Goal: Information Seeking & Learning: Learn about a topic

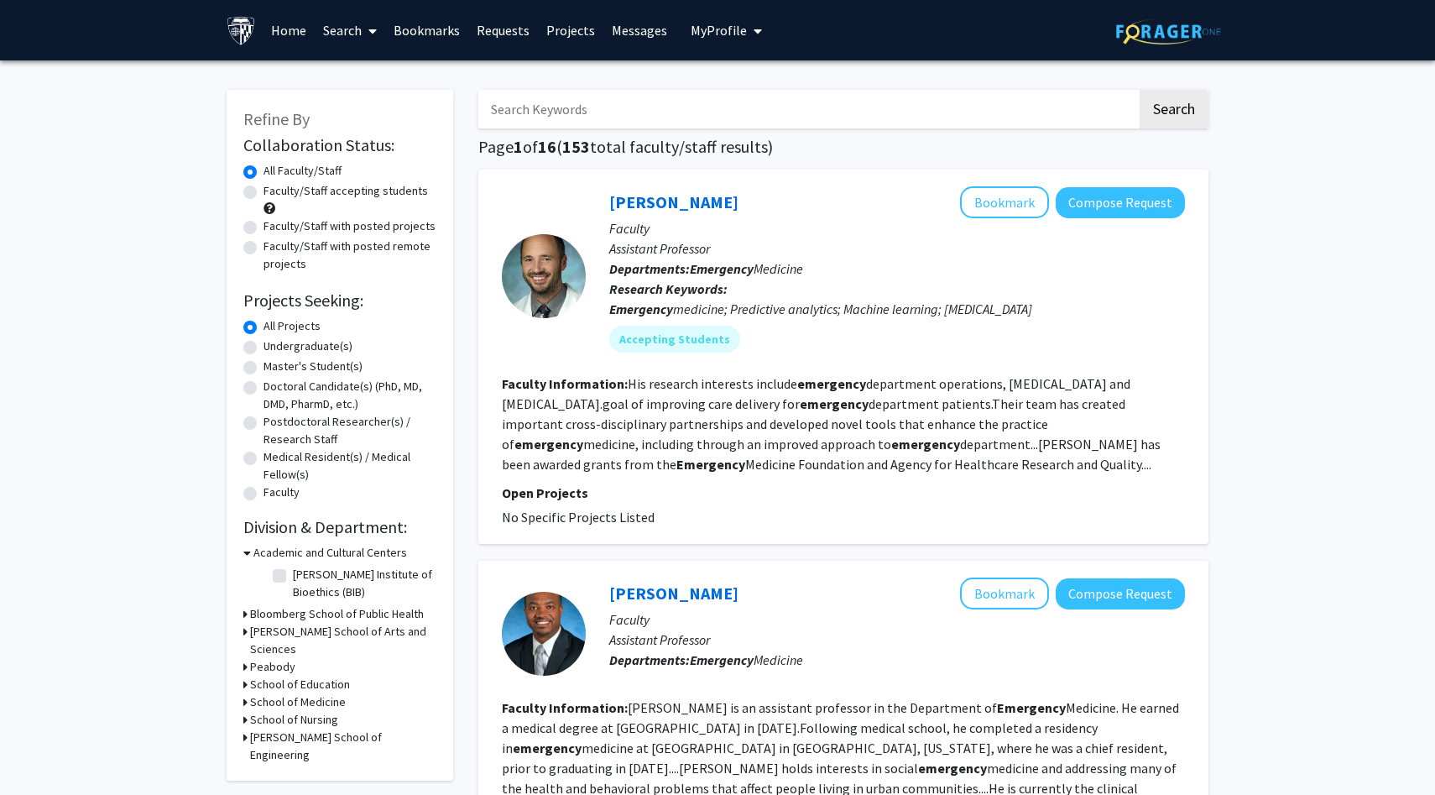
click at [295, 30] on link "Home" at bounding box center [289, 30] width 52 height 59
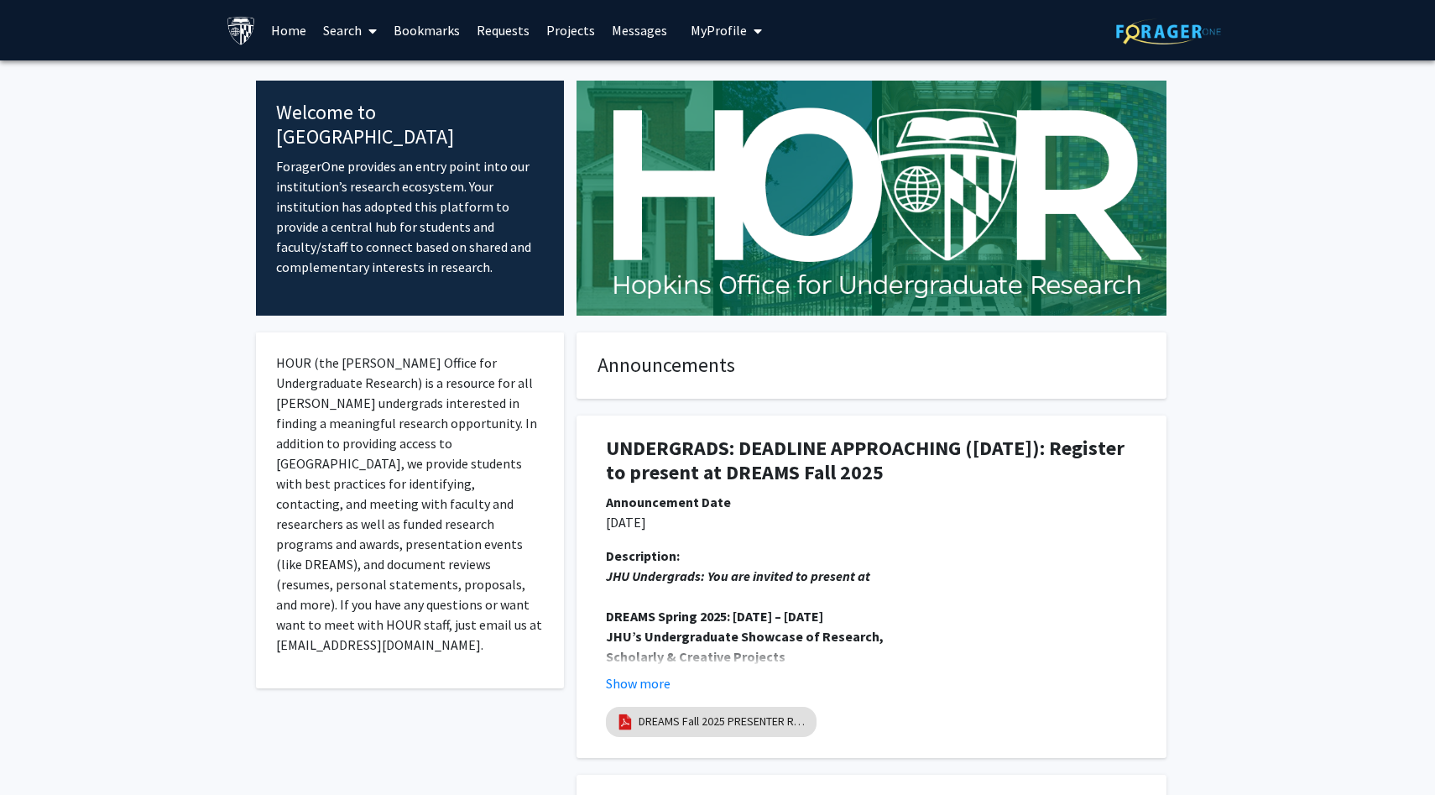
click at [353, 39] on link "Search" at bounding box center [350, 30] width 71 height 59
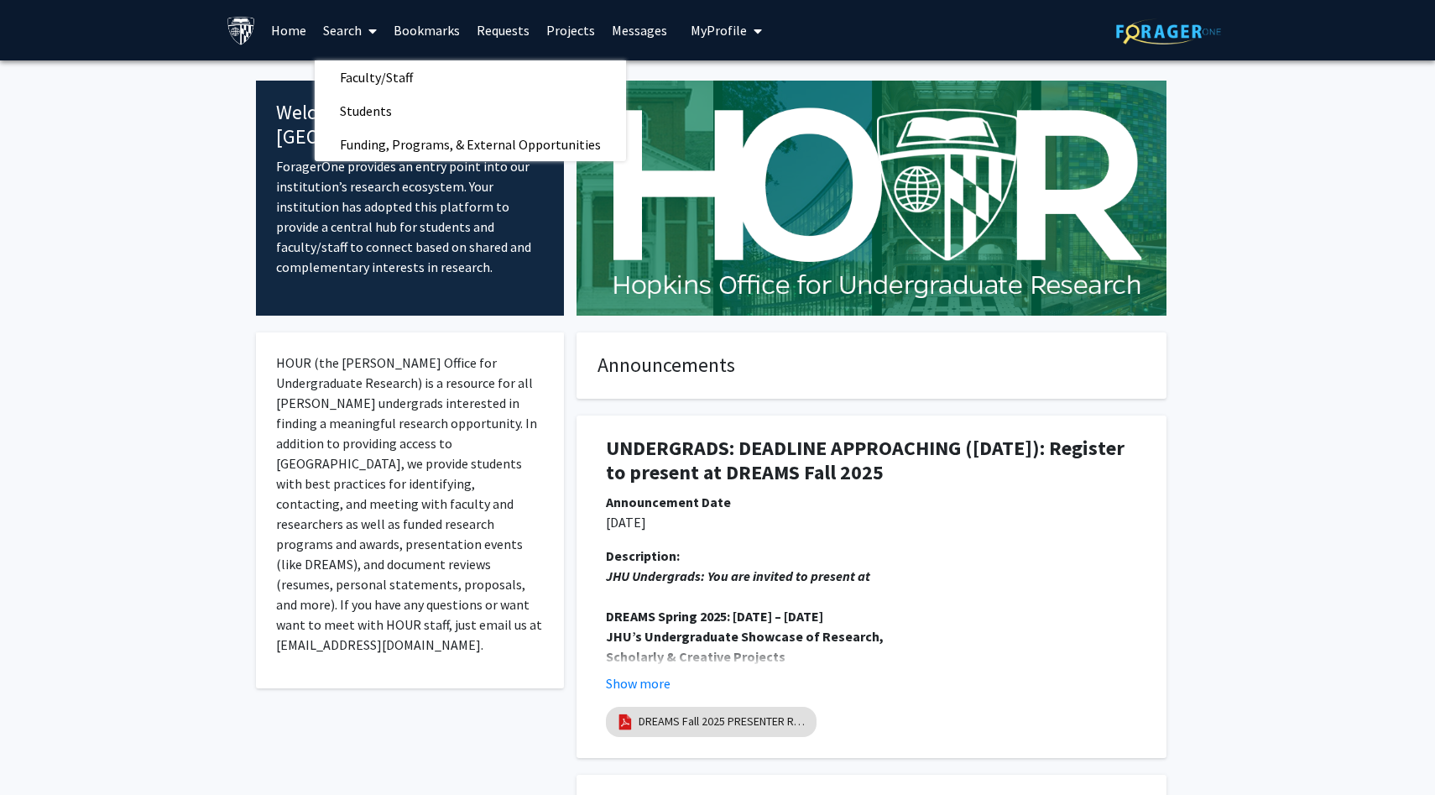
click at [328, 29] on link "Search" at bounding box center [350, 30] width 71 height 59
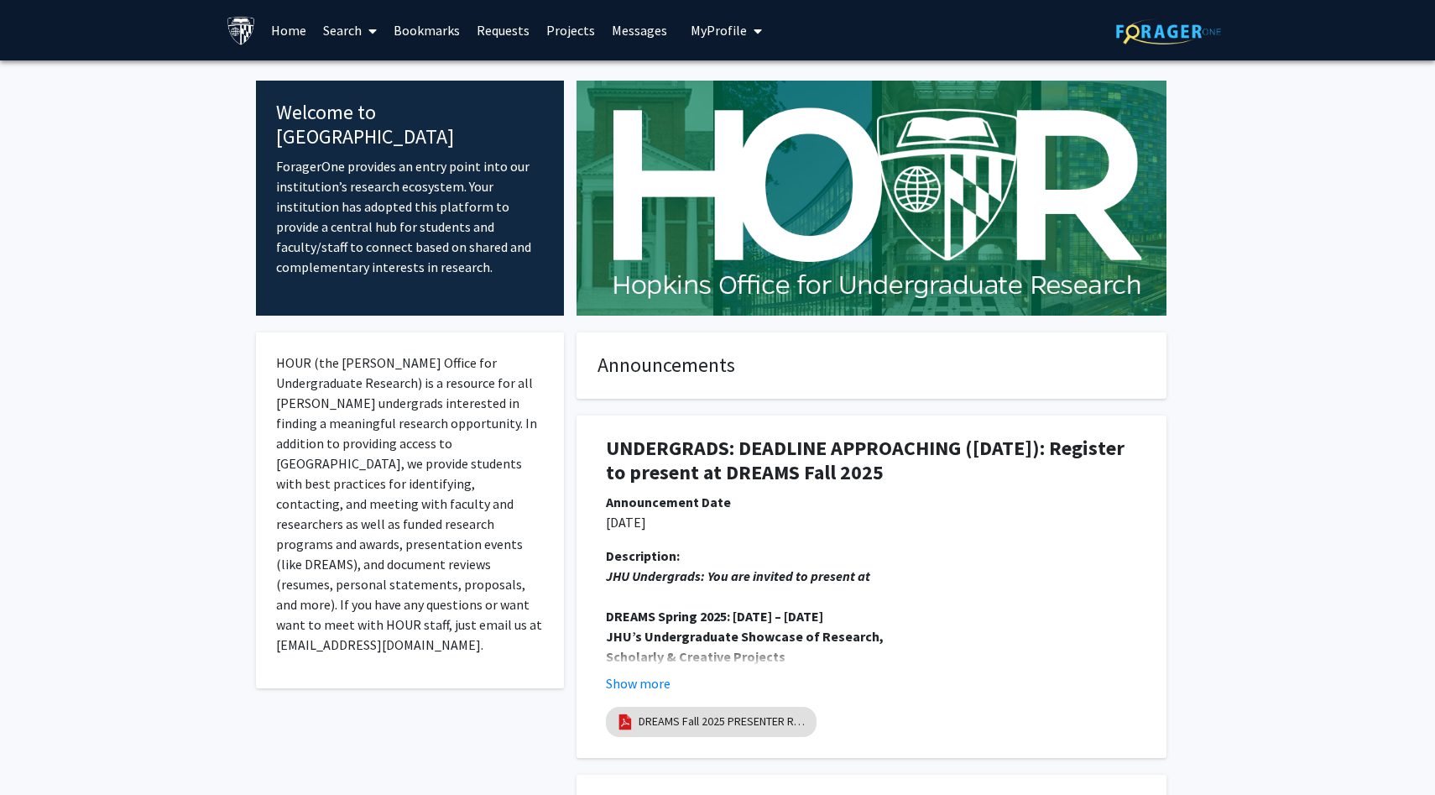
click at [328, 29] on link "Search" at bounding box center [350, 30] width 71 height 59
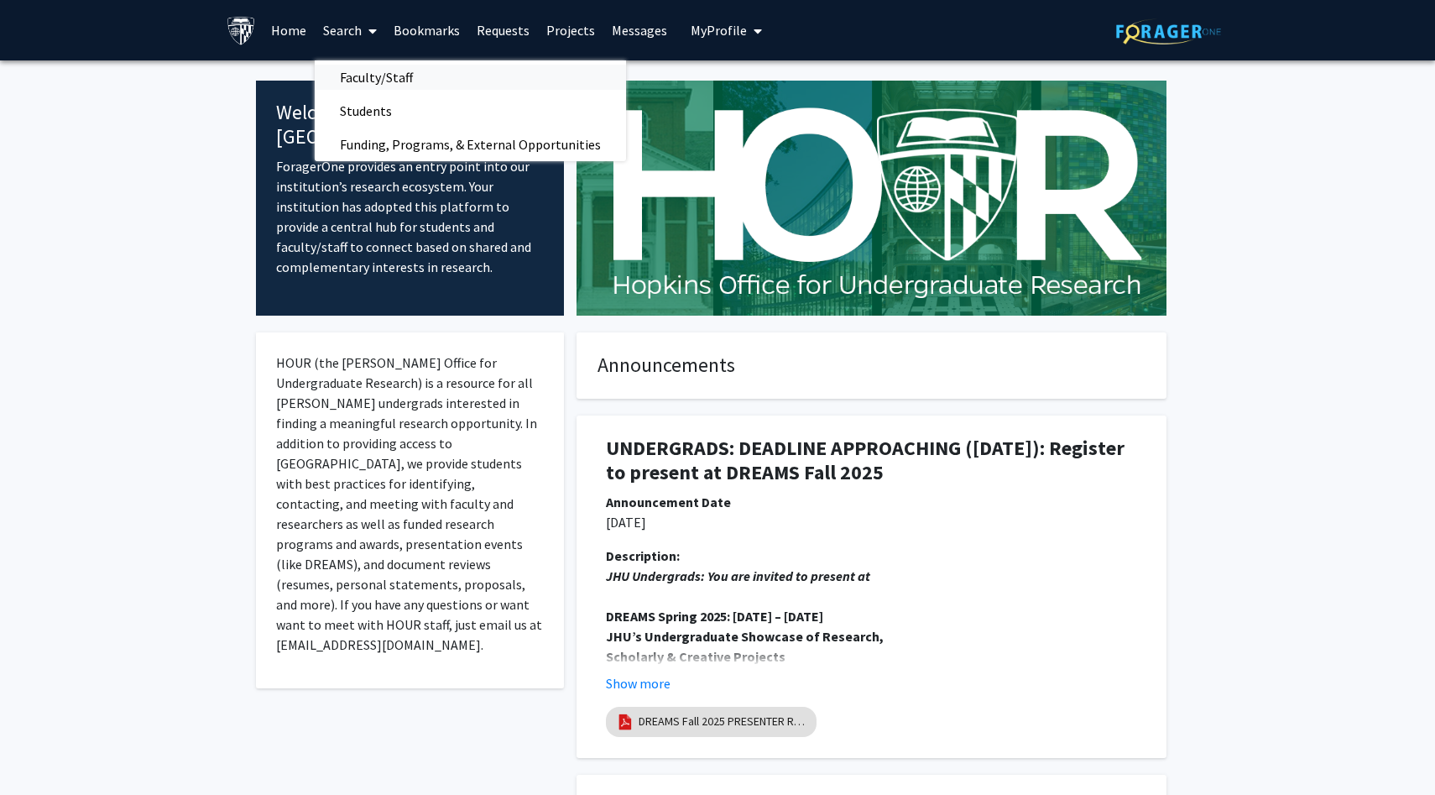
click at [342, 85] on span "Faculty/Staff" at bounding box center [376, 77] width 123 height 34
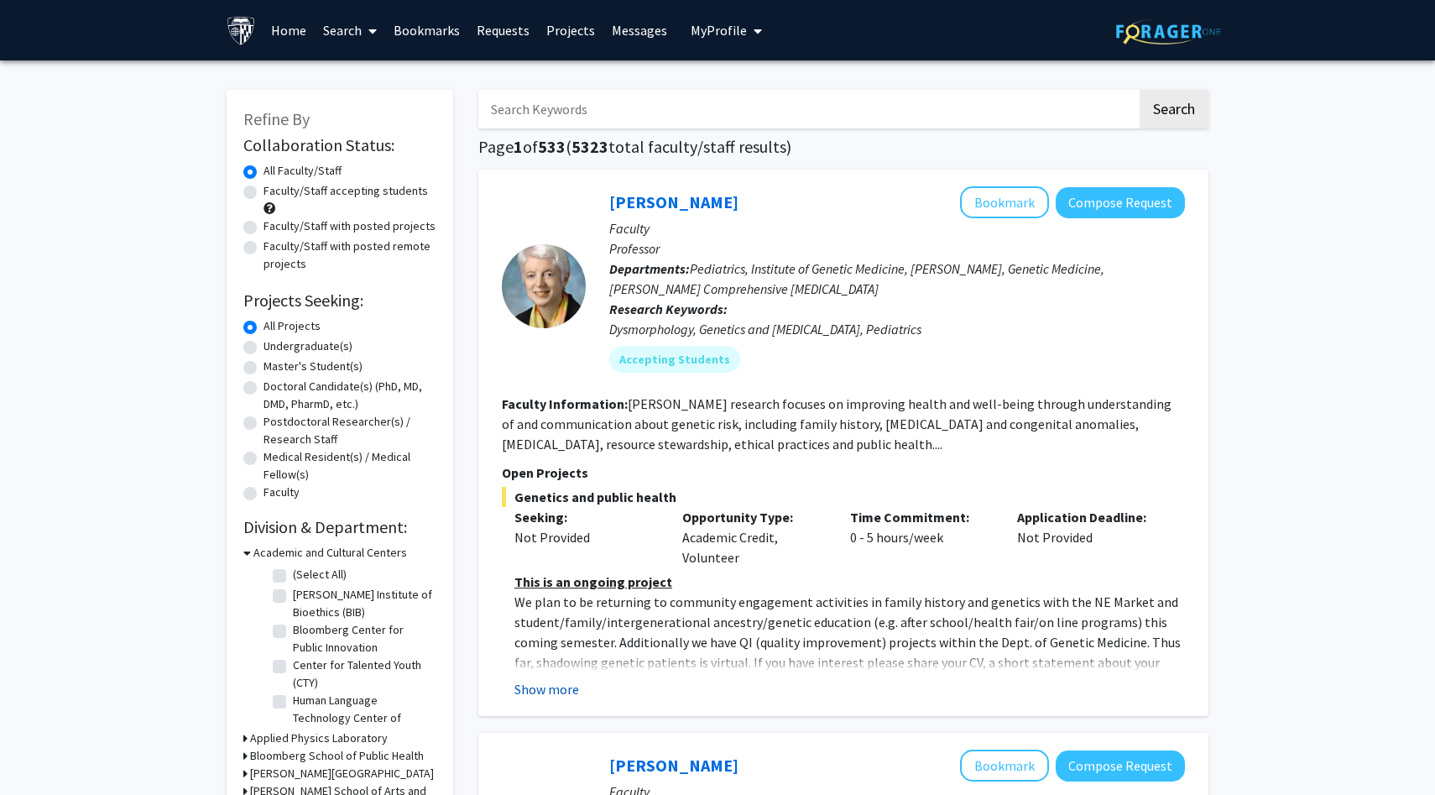
click at [544, 688] on button "Show more" at bounding box center [547, 689] width 65 height 20
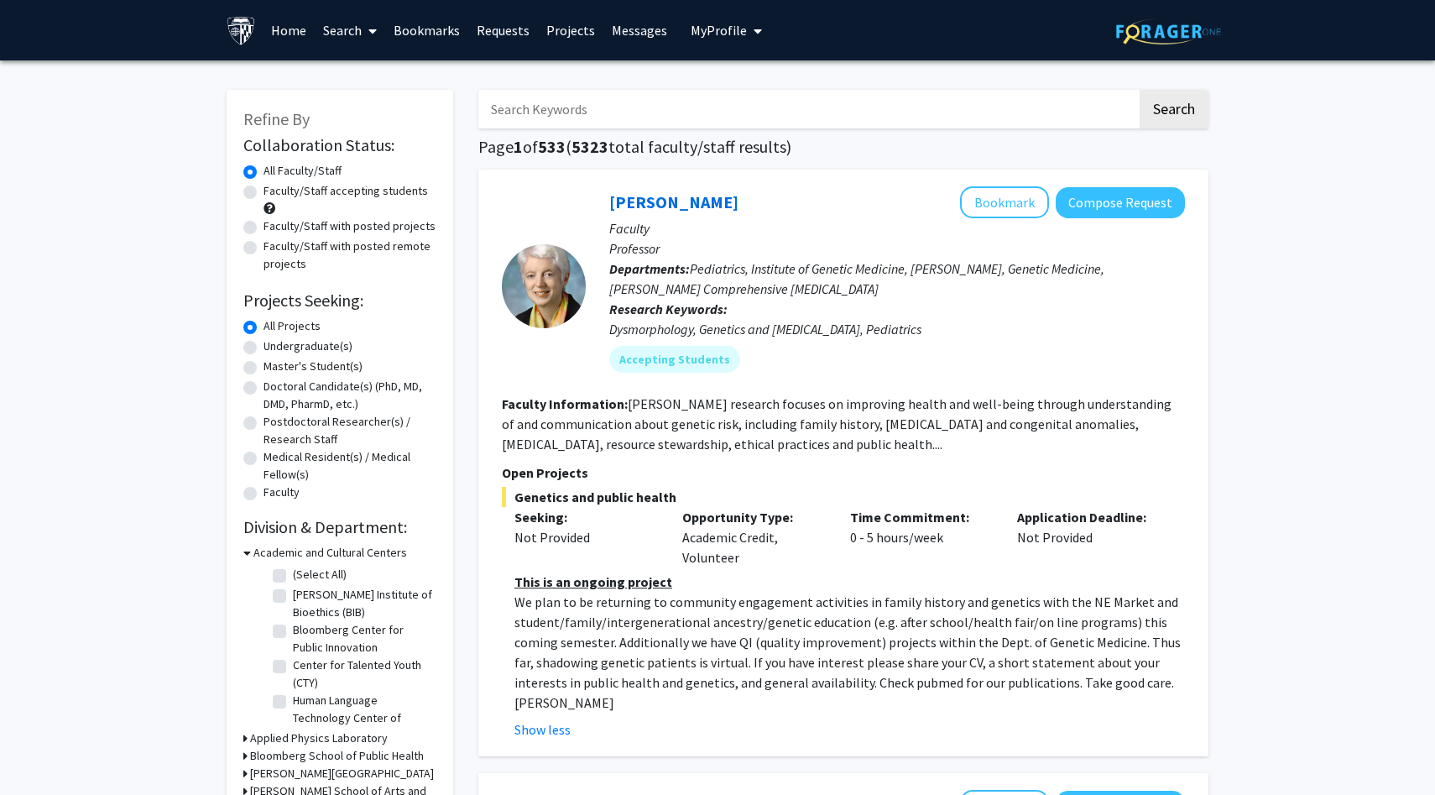
click at [623, 109] on input "Search Keywords" at bounding box center [807, 109] width 659 height 39
type input "genetics"
click at [1140, 90] on button "Search" at bounding box center [1174, 109] width 69 height 39
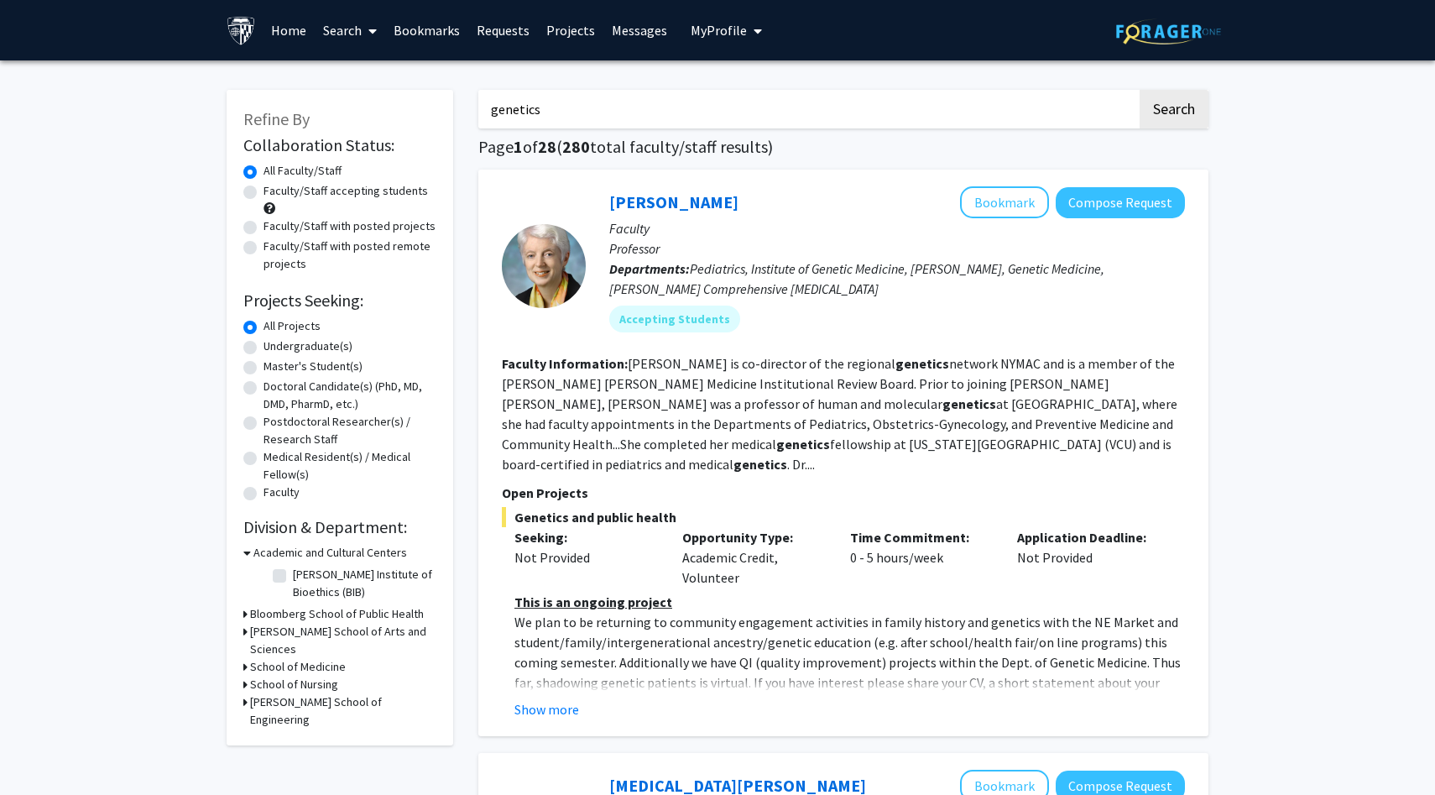
click at [264, 228] on label "Faculty/Staff with posted projects" at bounding box center [350, 226] width 172 height 18
click at [264, 228] on input "Faculty/Staff with posted projects" at bounding box center [269, 222] width 11 height 11
radio input "true"
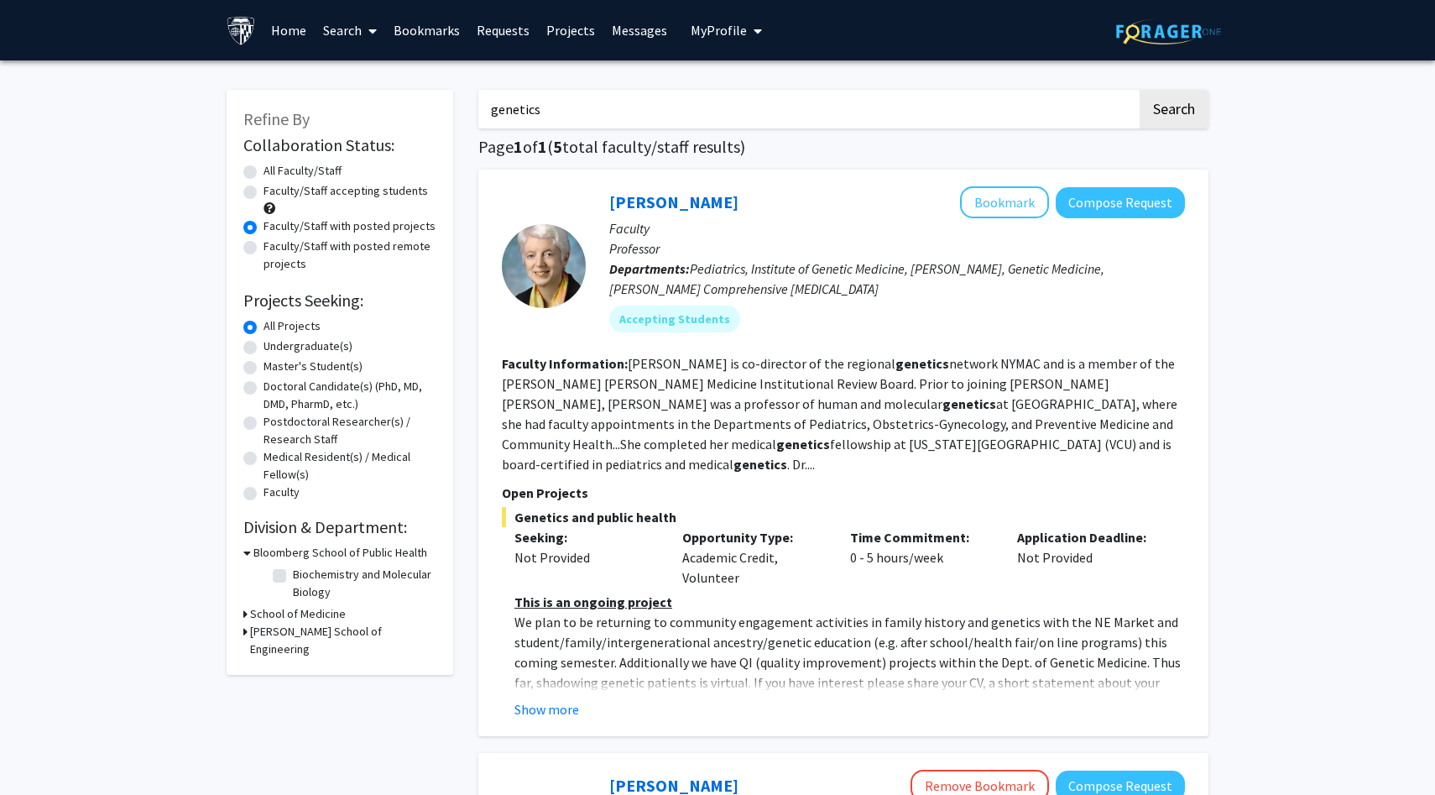
click at [682, 108] on input "genetics" at bounding box center [807, 109] width 659 height 39
type input "g"
type input "surgery"
click at [1140, 90] on button "Search" at bounding box center [1174, 109] width 69 height 39
radio input "true"
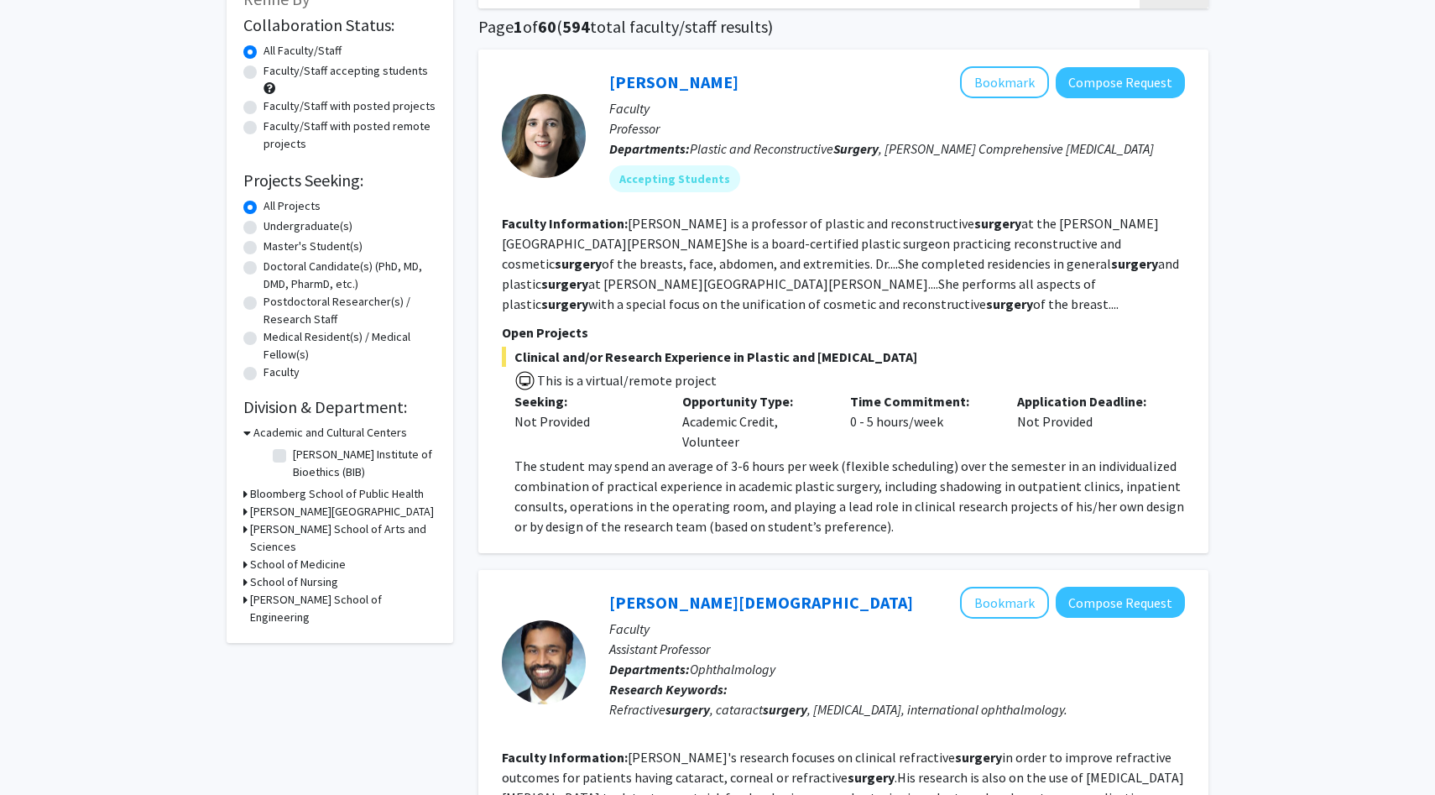
scroll to position [123, 0]
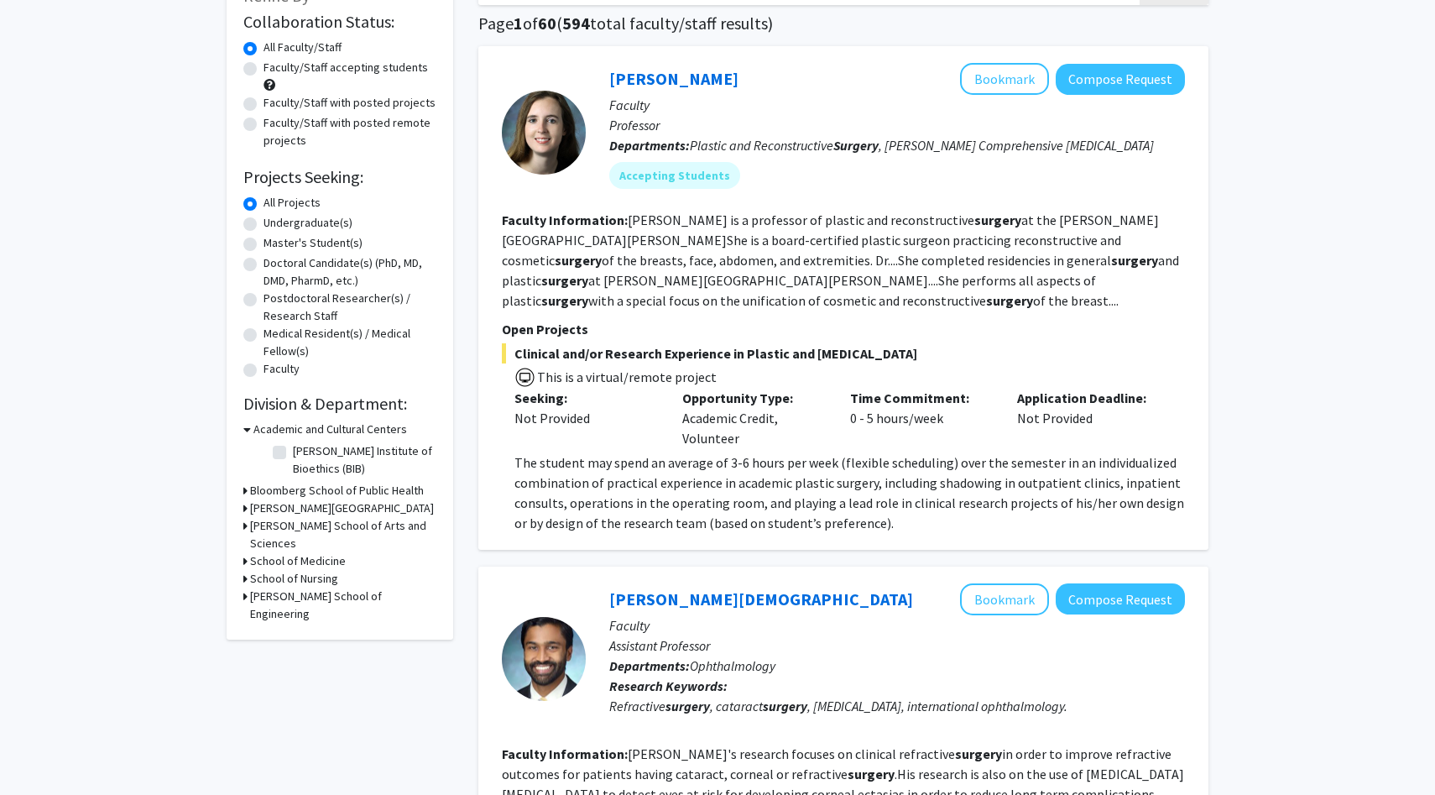
click at [264, 106] on label "Faculty/Staff with posted projects" at bounding box center [350, 103] width 172 height 18
click at [264, 105] on input "Faculty/Staff with posted projects" at bounding box center [269, 99] width 11 height 11
radio input "true"
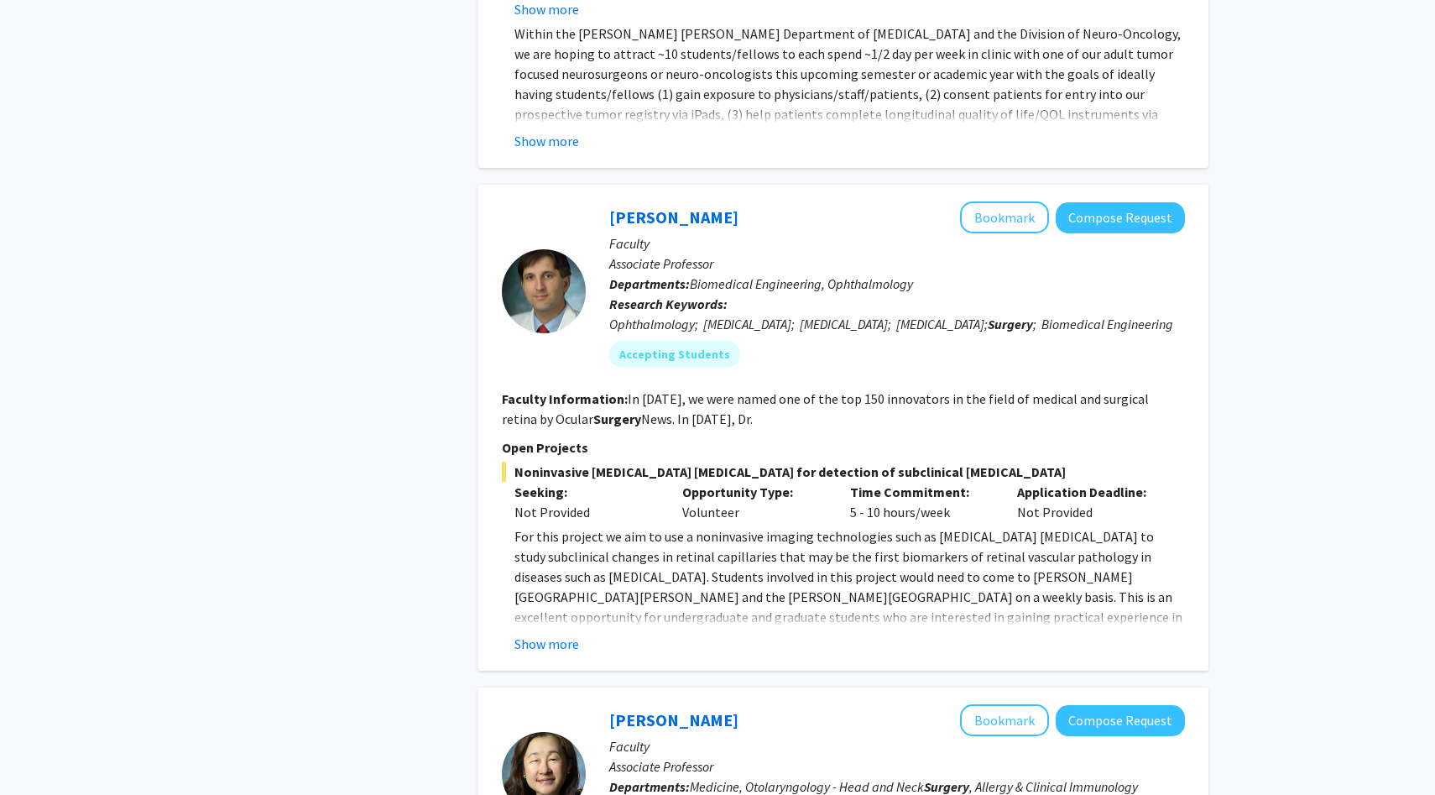
scroll to position [3227, 0]
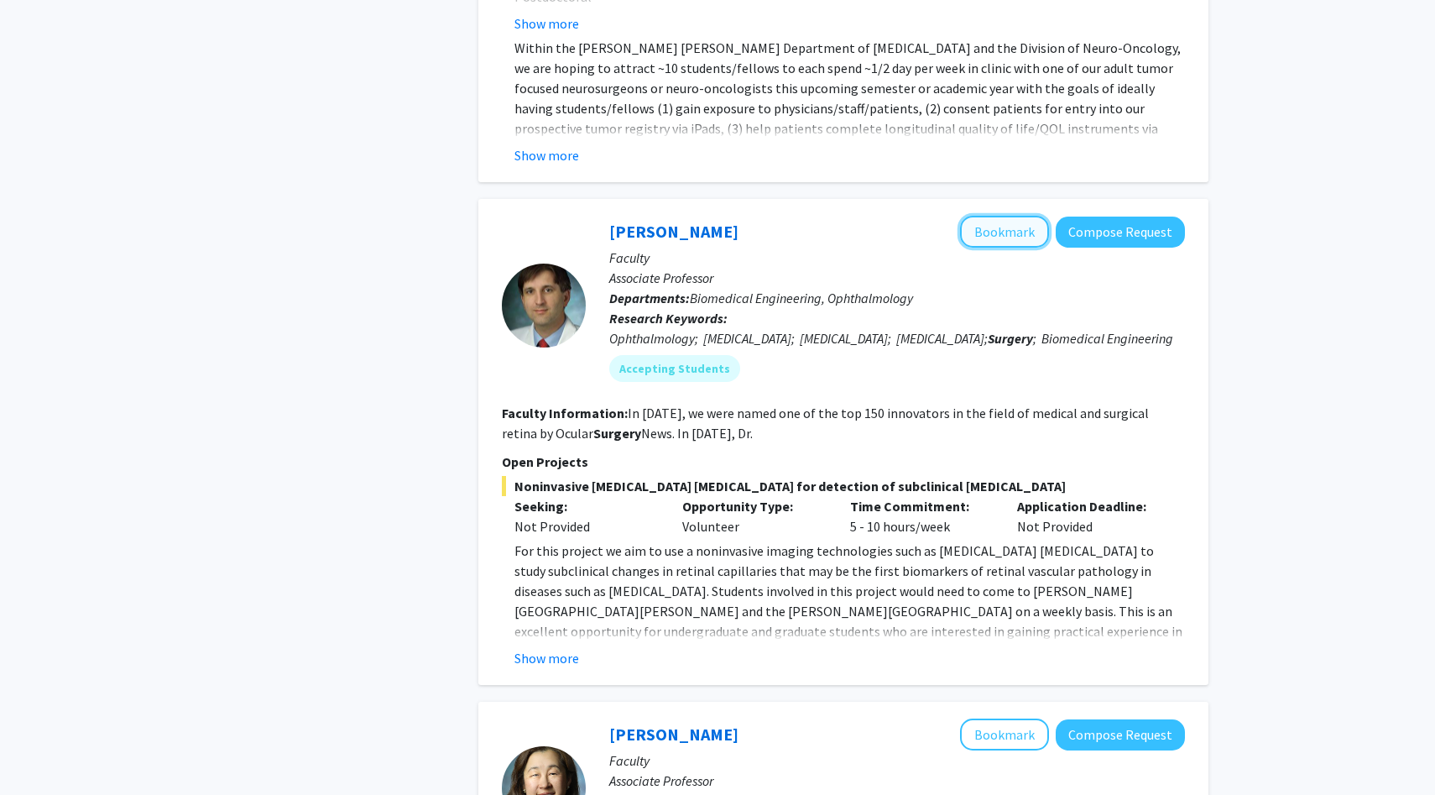
click at [992, 216] on button "Bookmark" at bounding box center [1004, 232] width 89 height 32
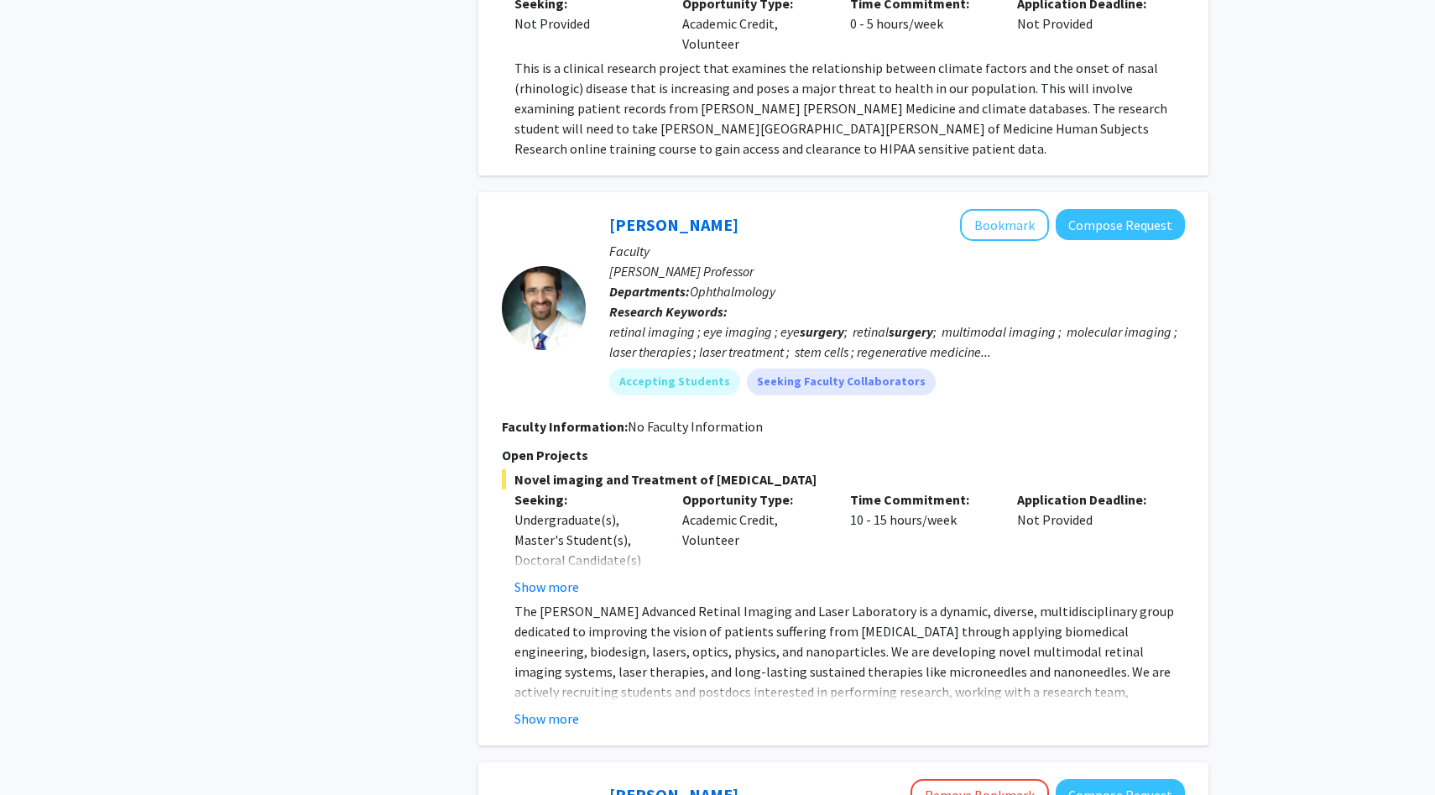
scroll to position [4220, 0]
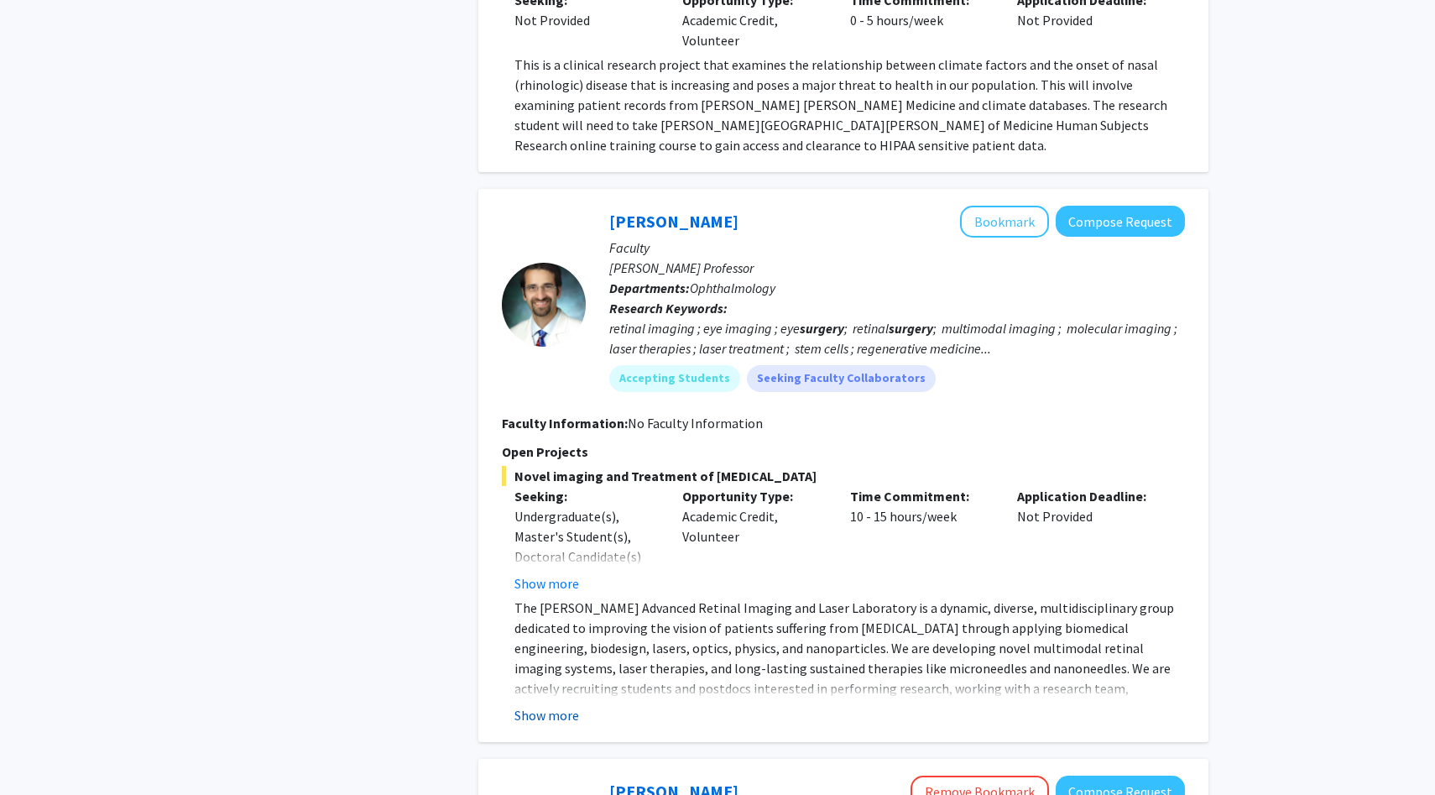
click at [562, 705] on button "Show more" at bounding box center [547, 715] width 65 height 20
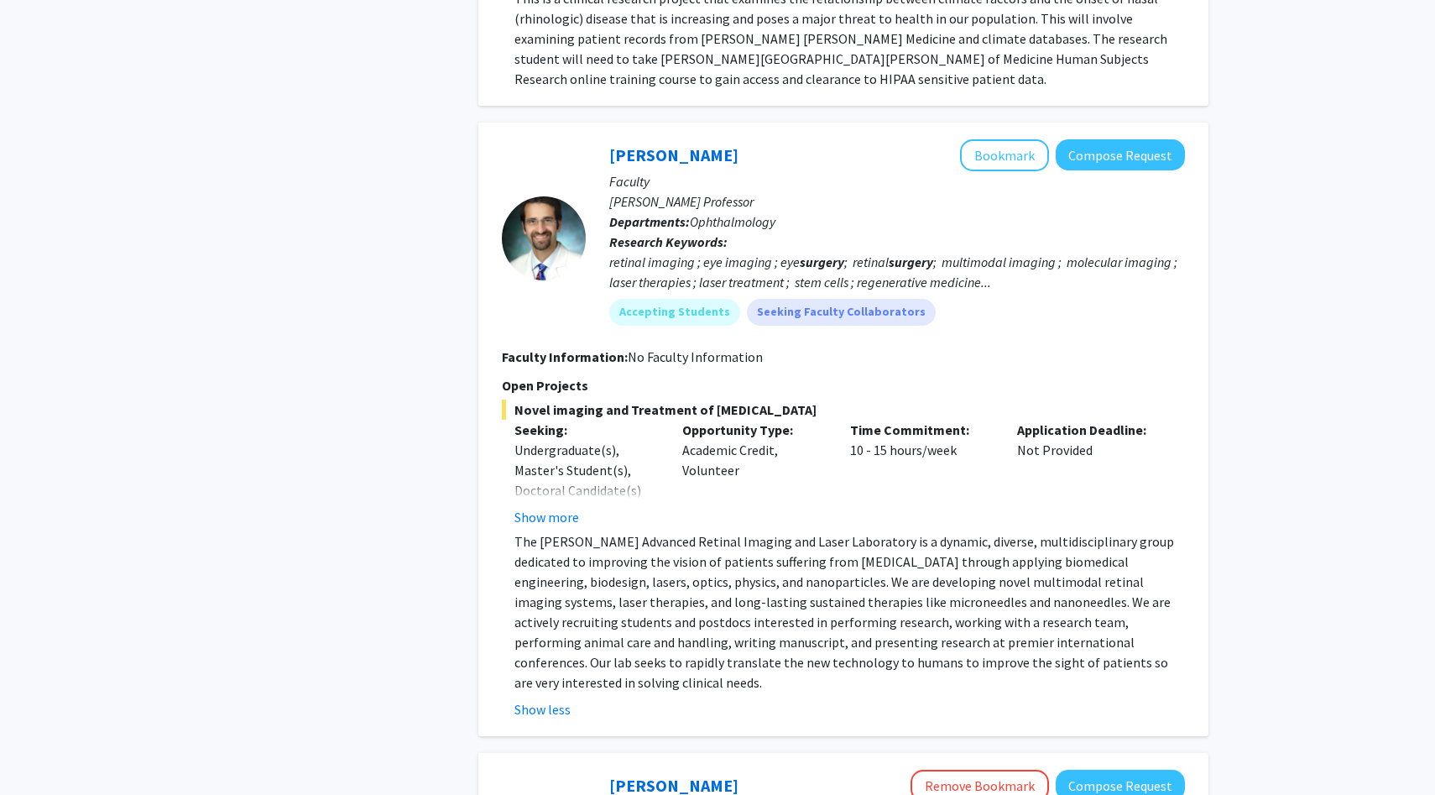
scroll to position [4285, 0]
click at [1001, 140] on button "Bookmark" at bounding box center [1004, 156] width 89 height 32
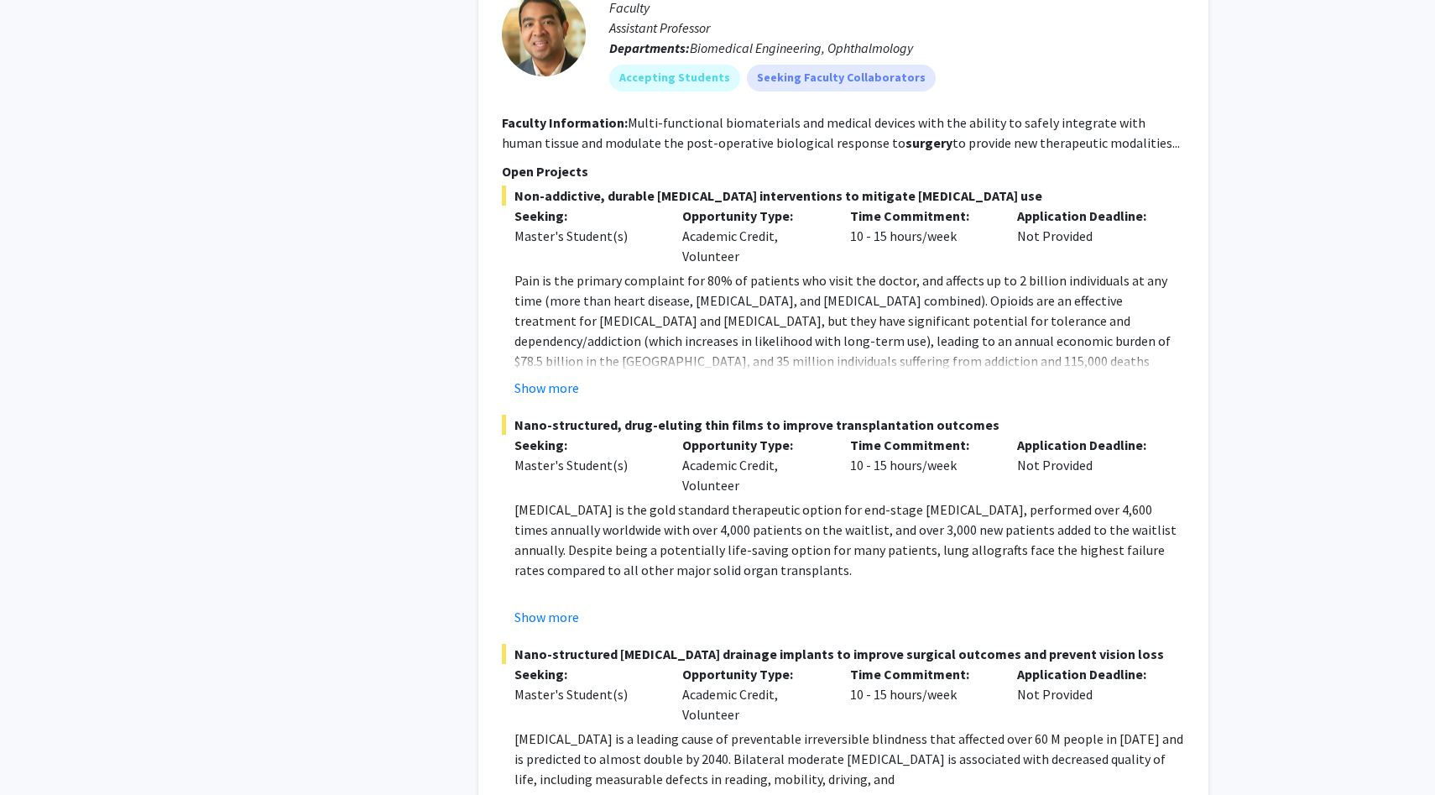
scroll to position [0, 0]
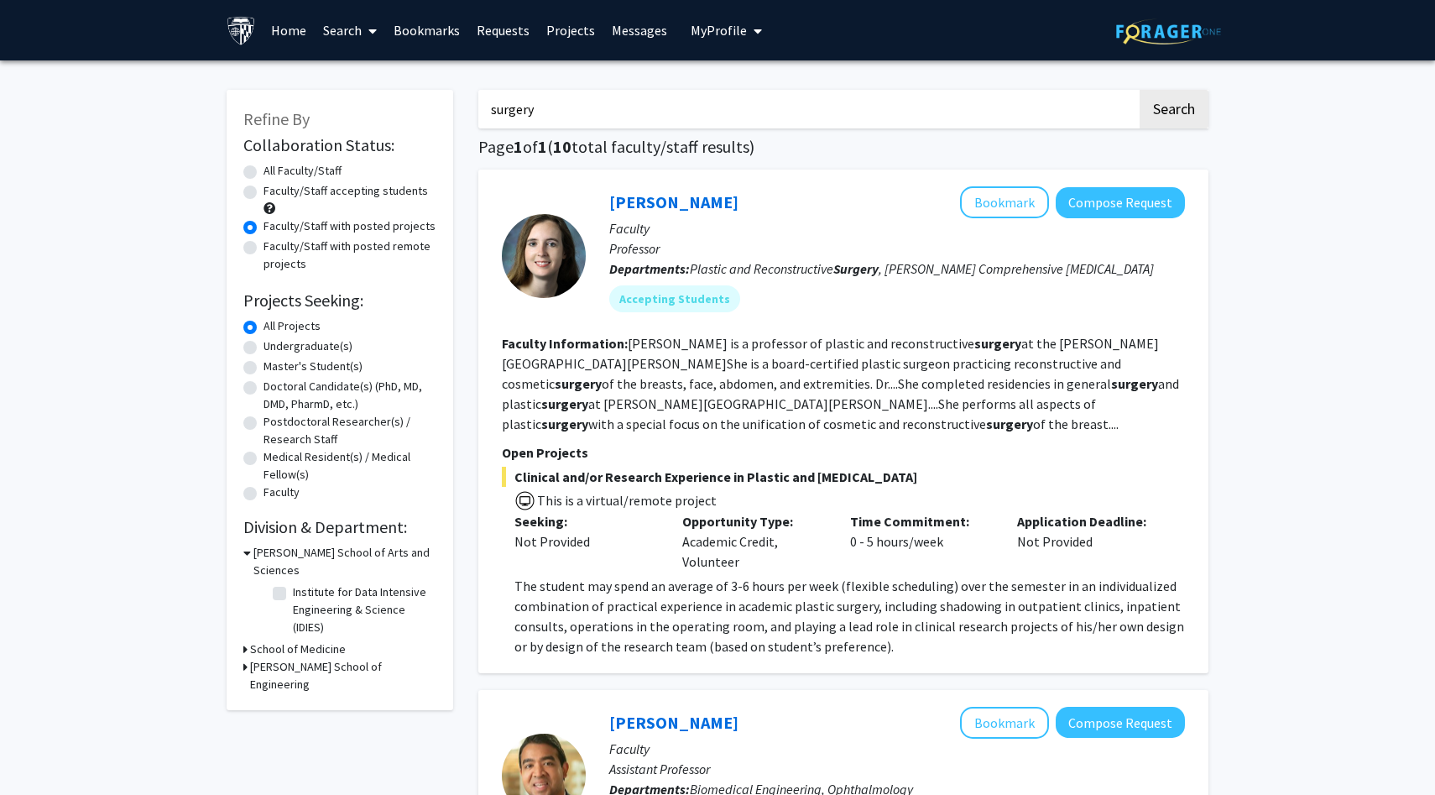
click at [402, 30] on link "Bookmarks" at bounding box center [426, 30] width 83 height 59
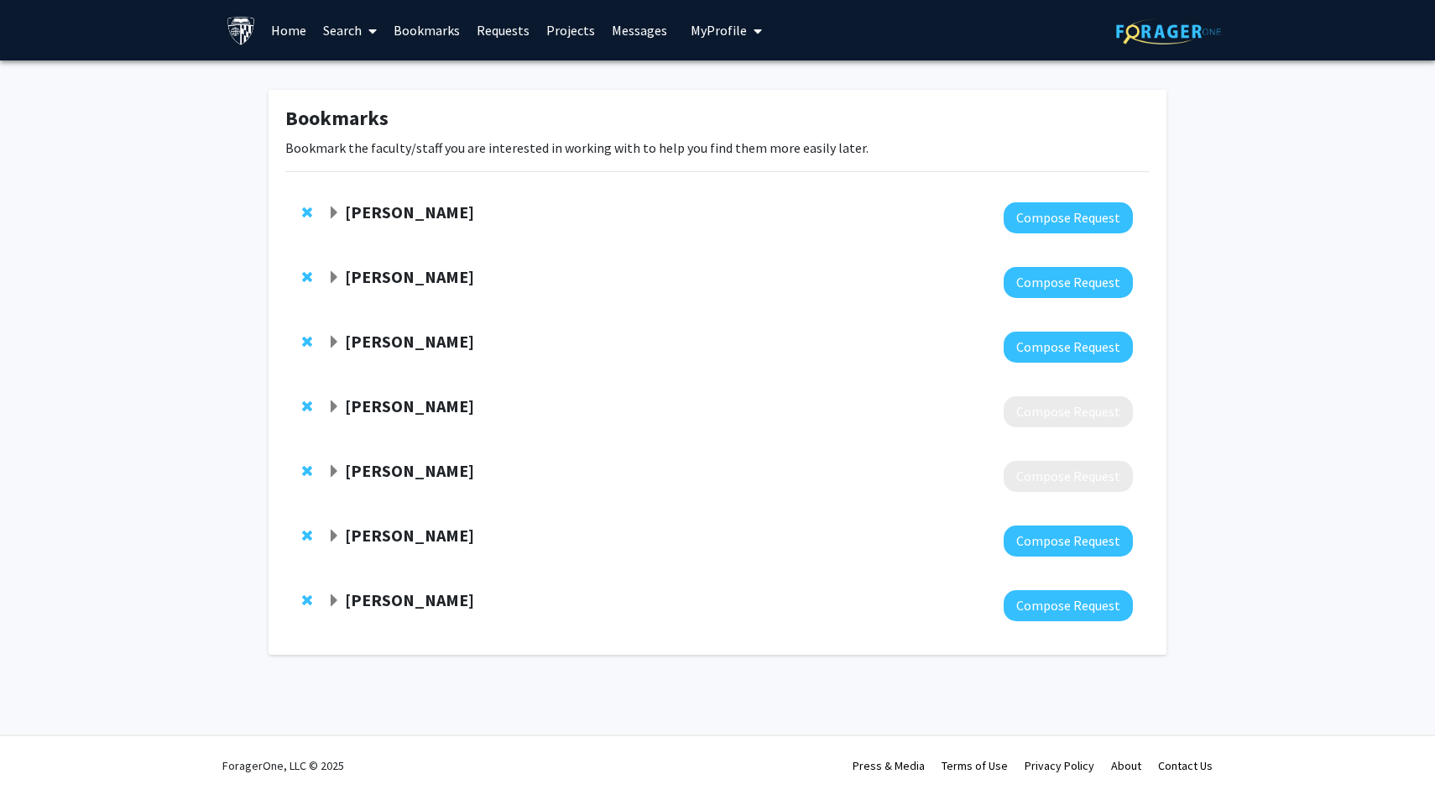
click at [418, 411] on strong "[PERSON_NAME]" at bounding box center [409, 405] width 129 height 21
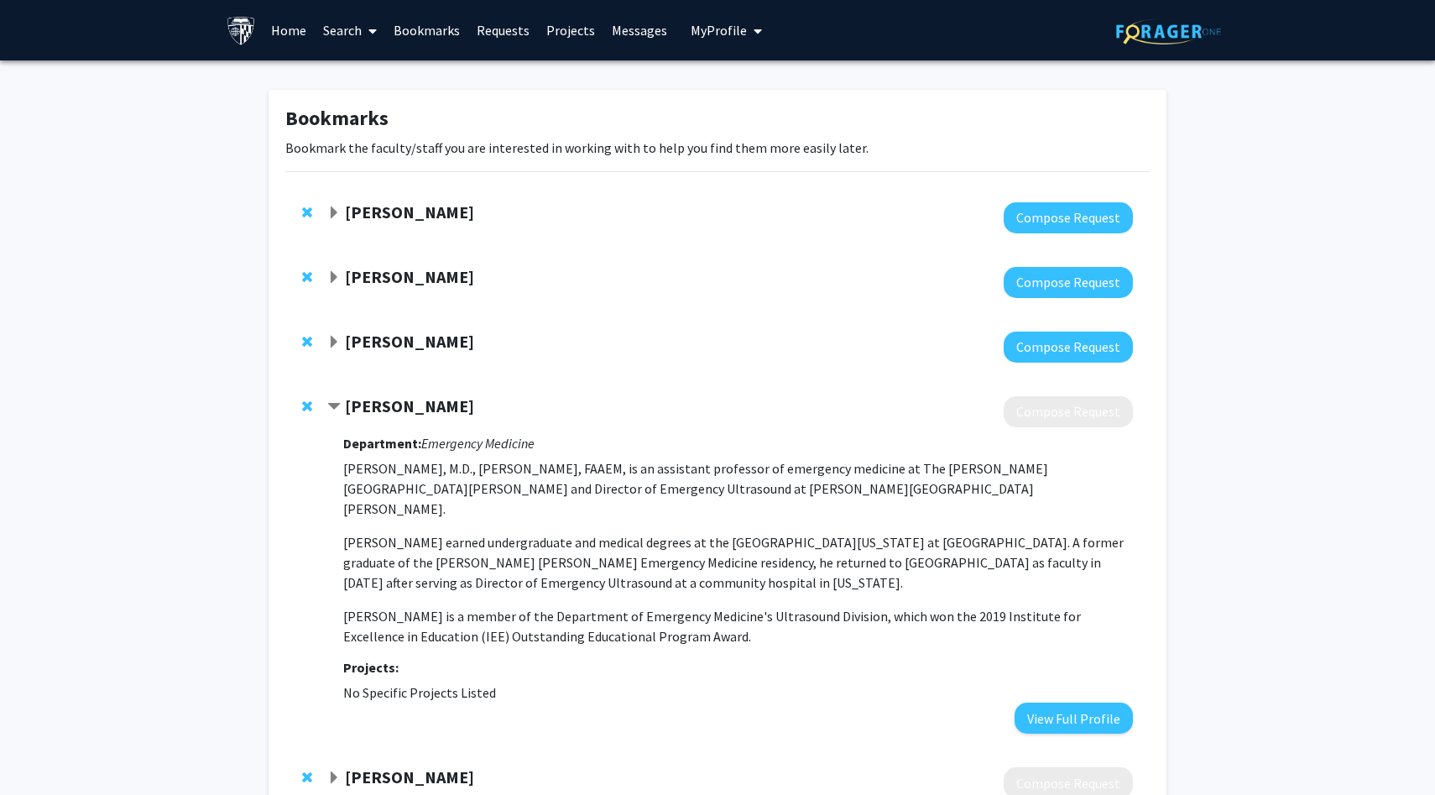
click at [418, 411] on strong "[PERSON_NAME]" at bounding box center [409, 405] width 129 height 21
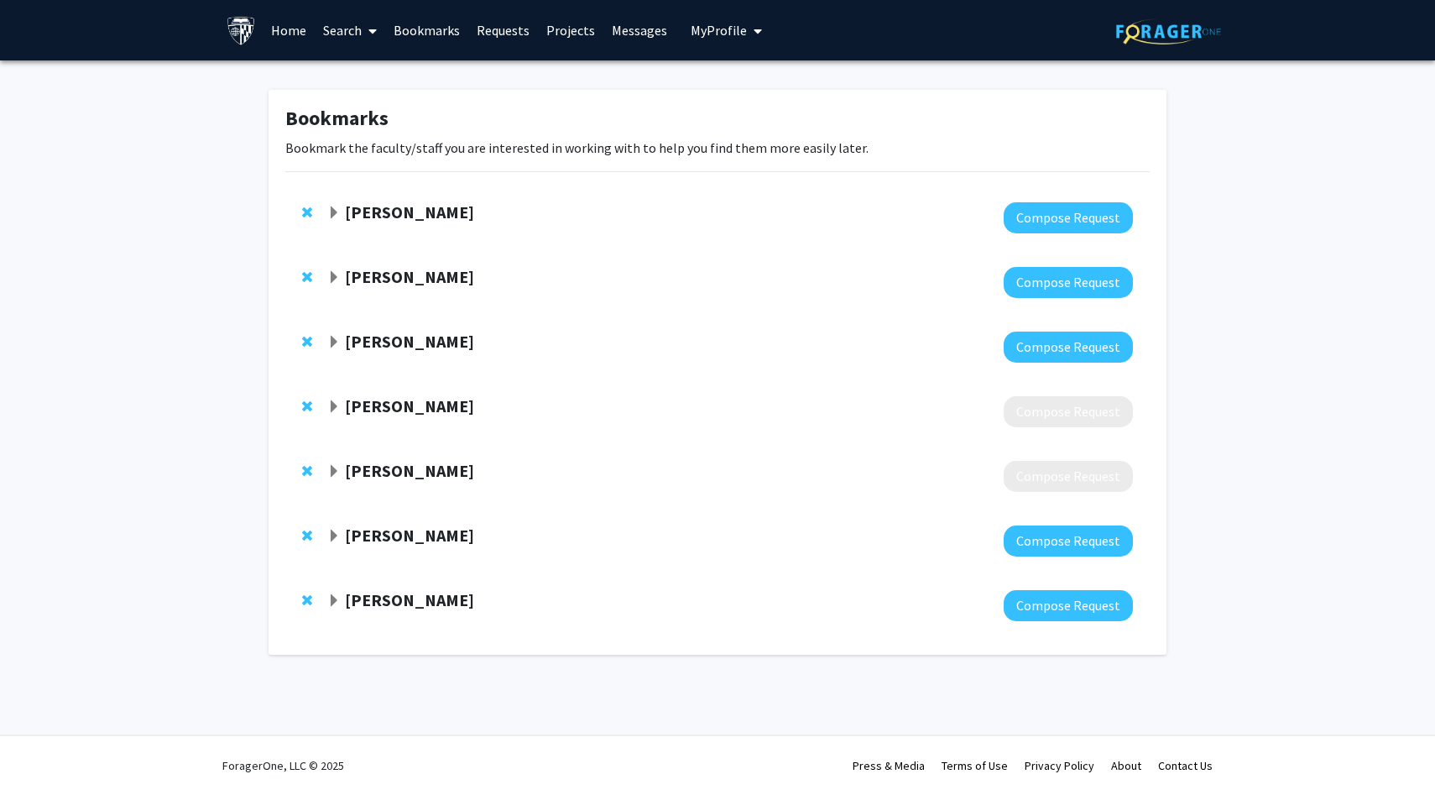
click at [380, 605] on strong "[PERSON_NAME]" at bounding box center [409, 599] width 129 height 21
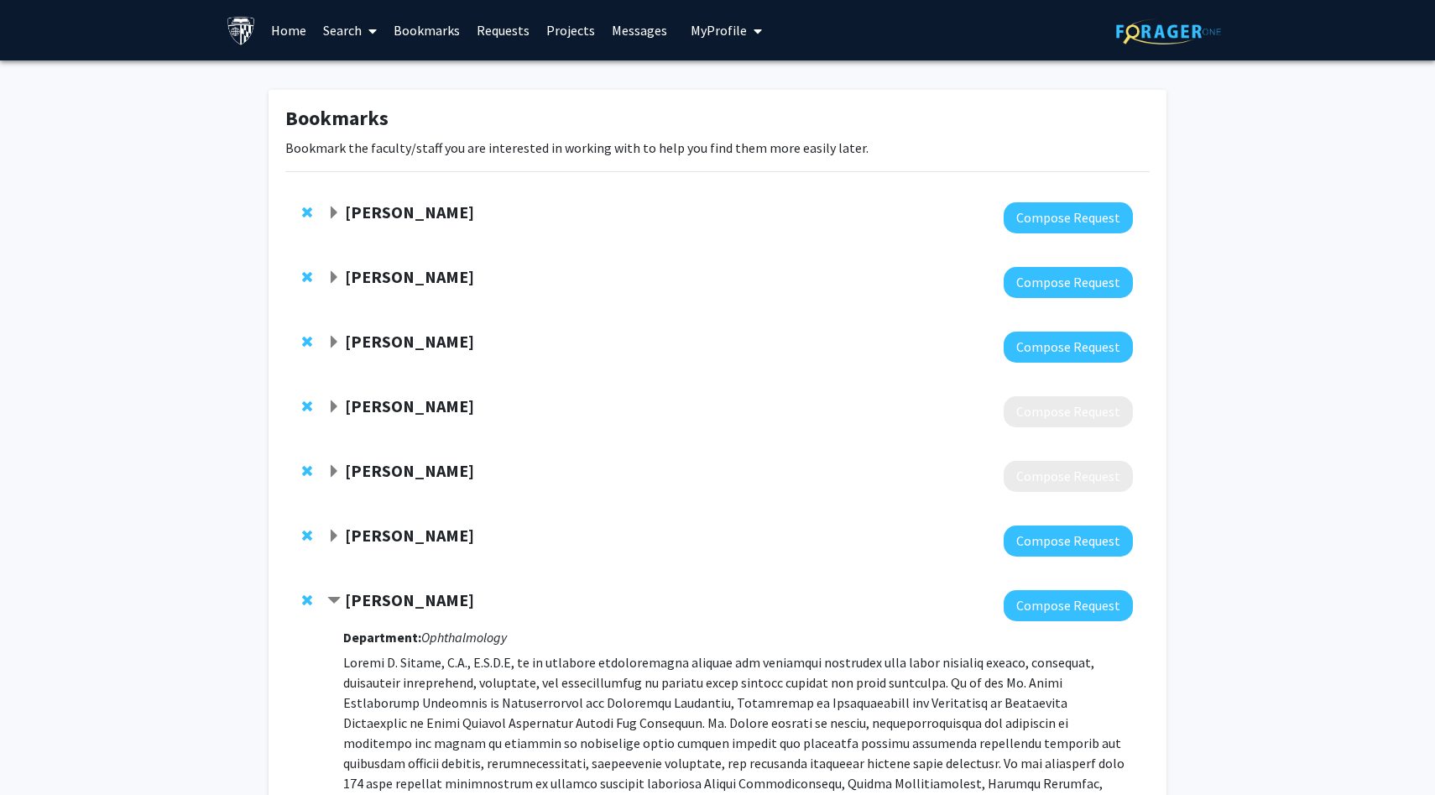
click at [377, 594] on strong "[PERSON_NAME]" at bounding box center [409, 599] width 129 height 21
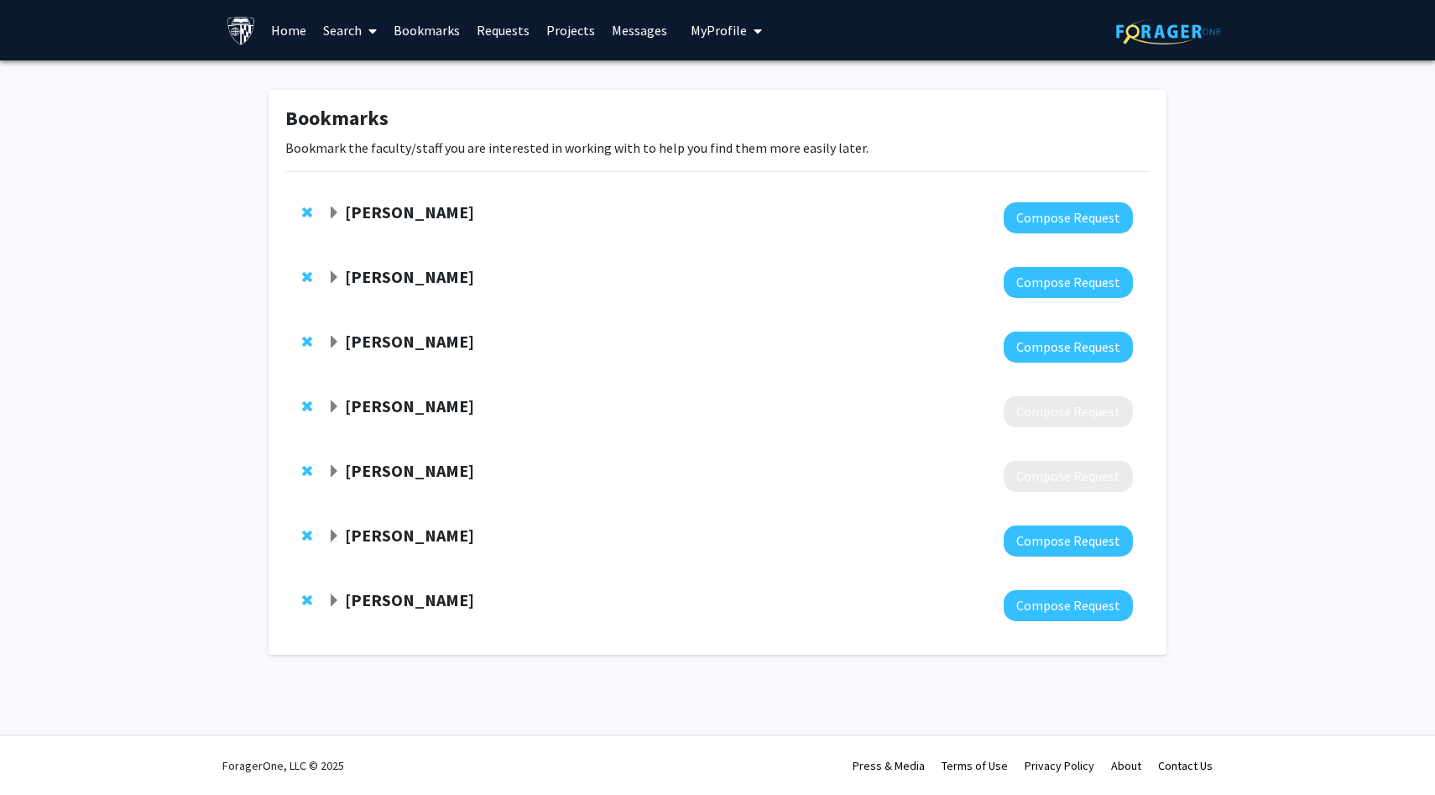
click at [414, 209] on strong "[PERSON_NAME]" at bounding box center [409, 211] width 129 height 21
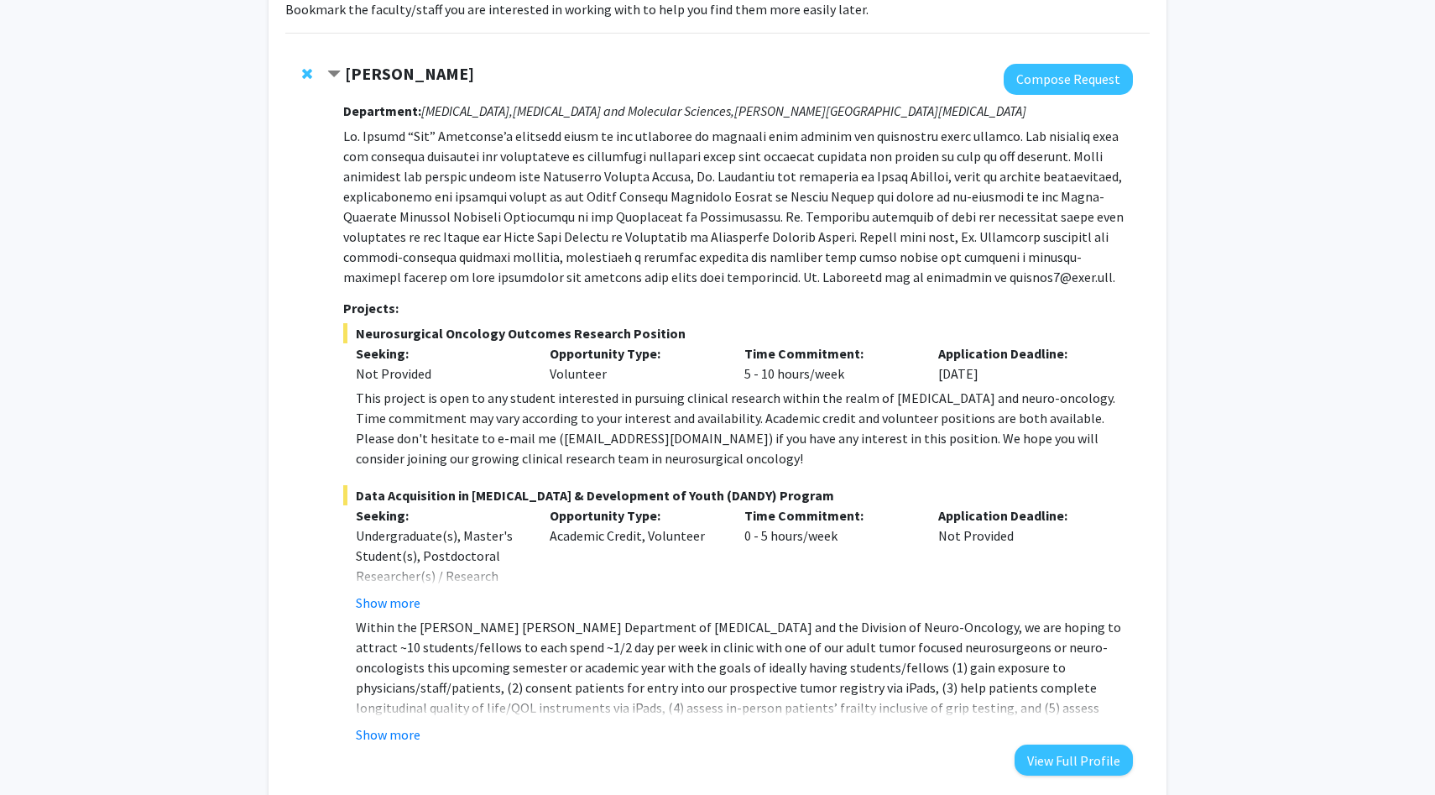
scroll to position [139, 0]
click at [479, 344] on p "Seeking:" at bounding box center [441, 352] width 170 height 20
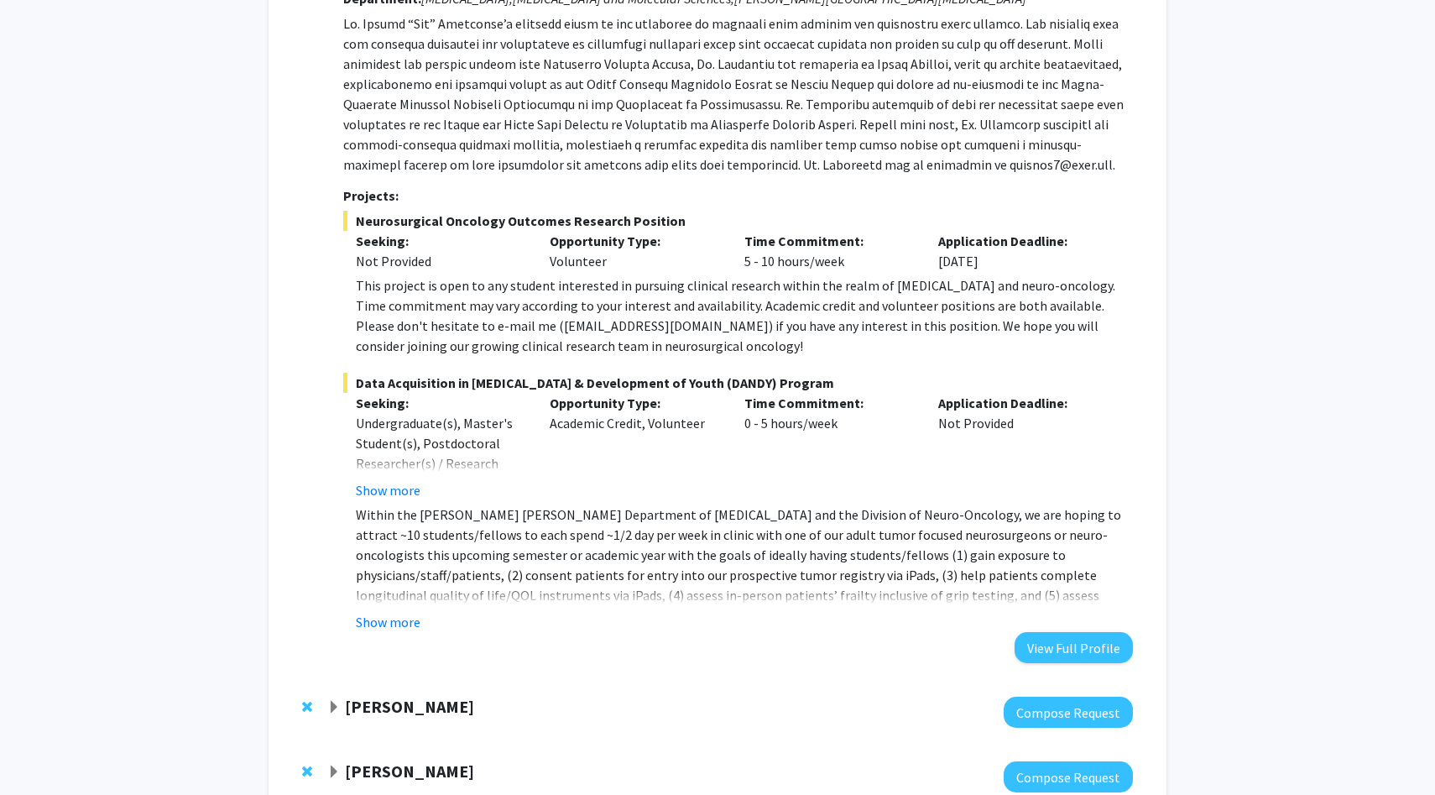
scroll to position [252, 0]
click at [410, 621] on button "Show more" at bounding box center [388, 621] width 65 height 20
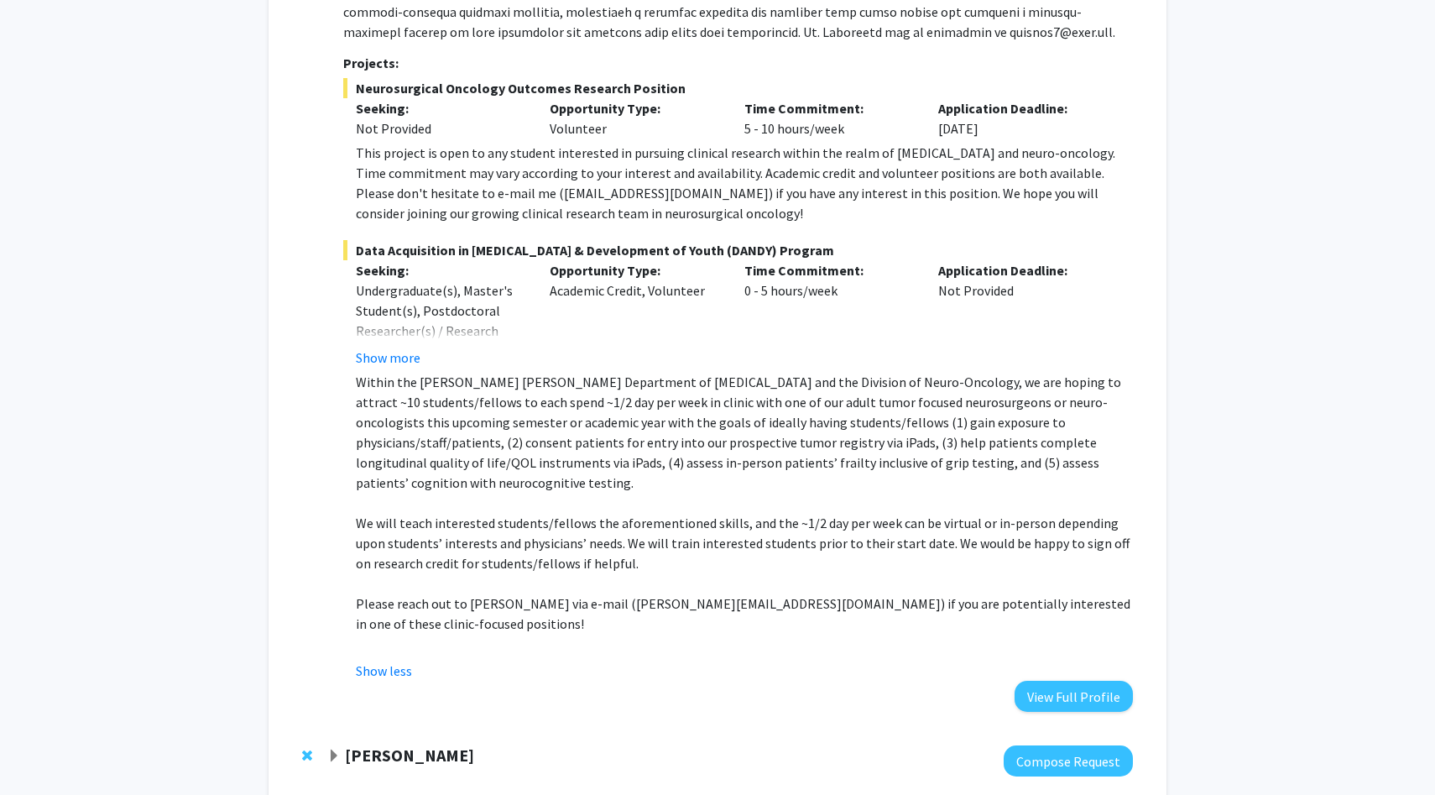
scroll to position [389, 0]
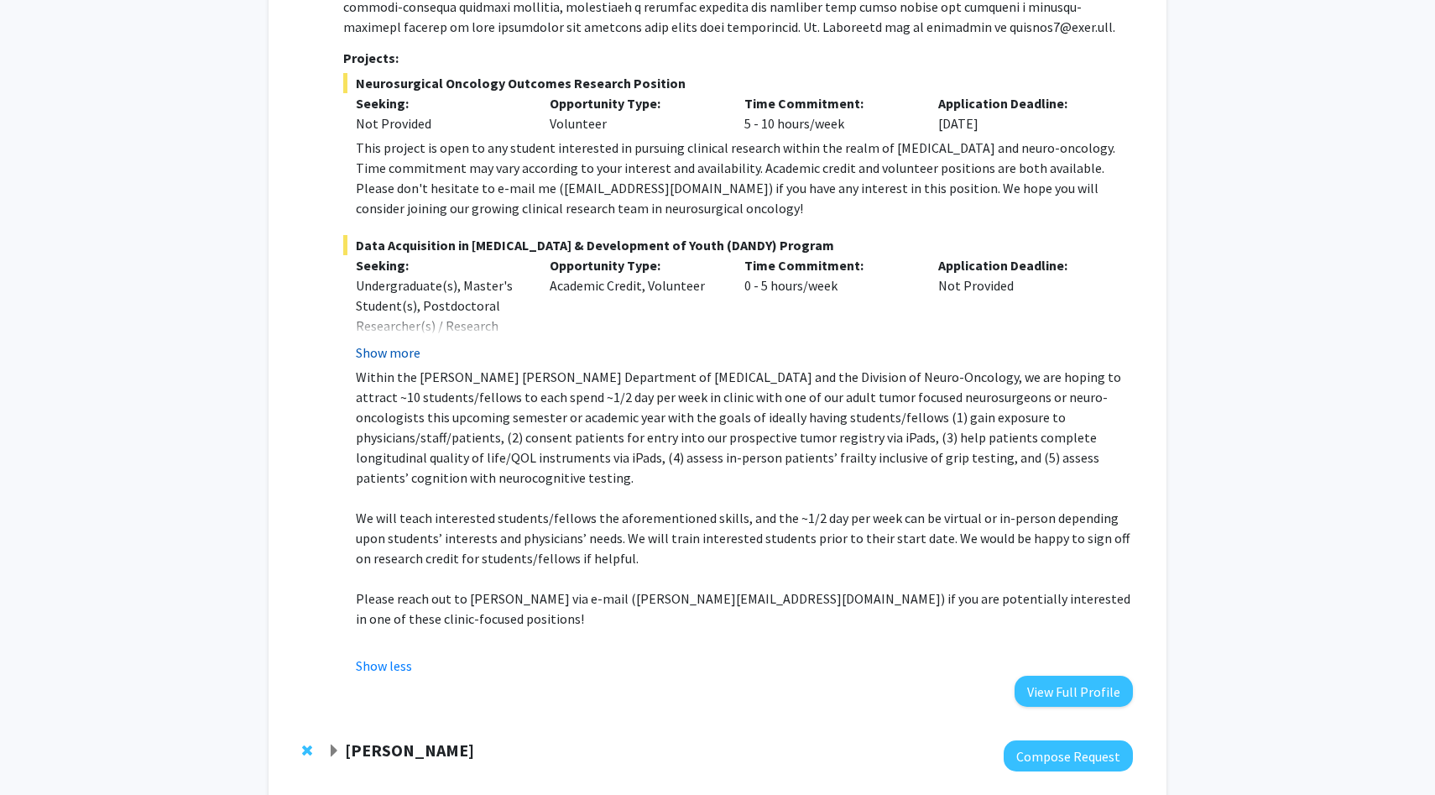
click at [395, 353] on button "Show more" at bounding box center [388, 352] width 65 height 20
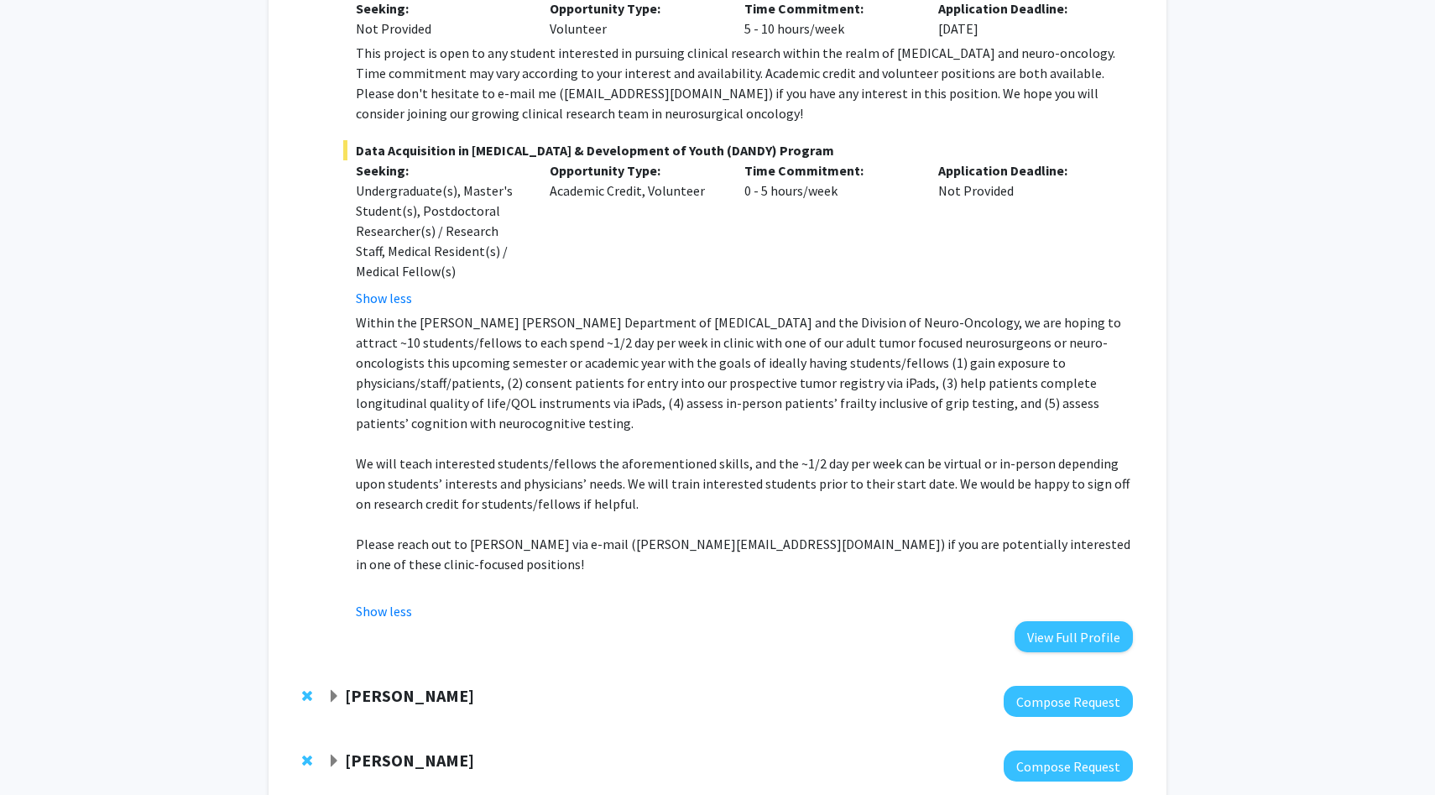
scroll to position [484, 0]
click at [335, 685] on div "[PERSON_NAME]" at bounding box center [508, 695] width 363 height 21
click at [343, 685] on div "[PERSON_NAME]" at bounding box center [508, 695] width 363 height 21
click at [330, 689] on span "Expand Tara Deemyad Bookmark" at bounding box center [333, 695] width 13 height 13
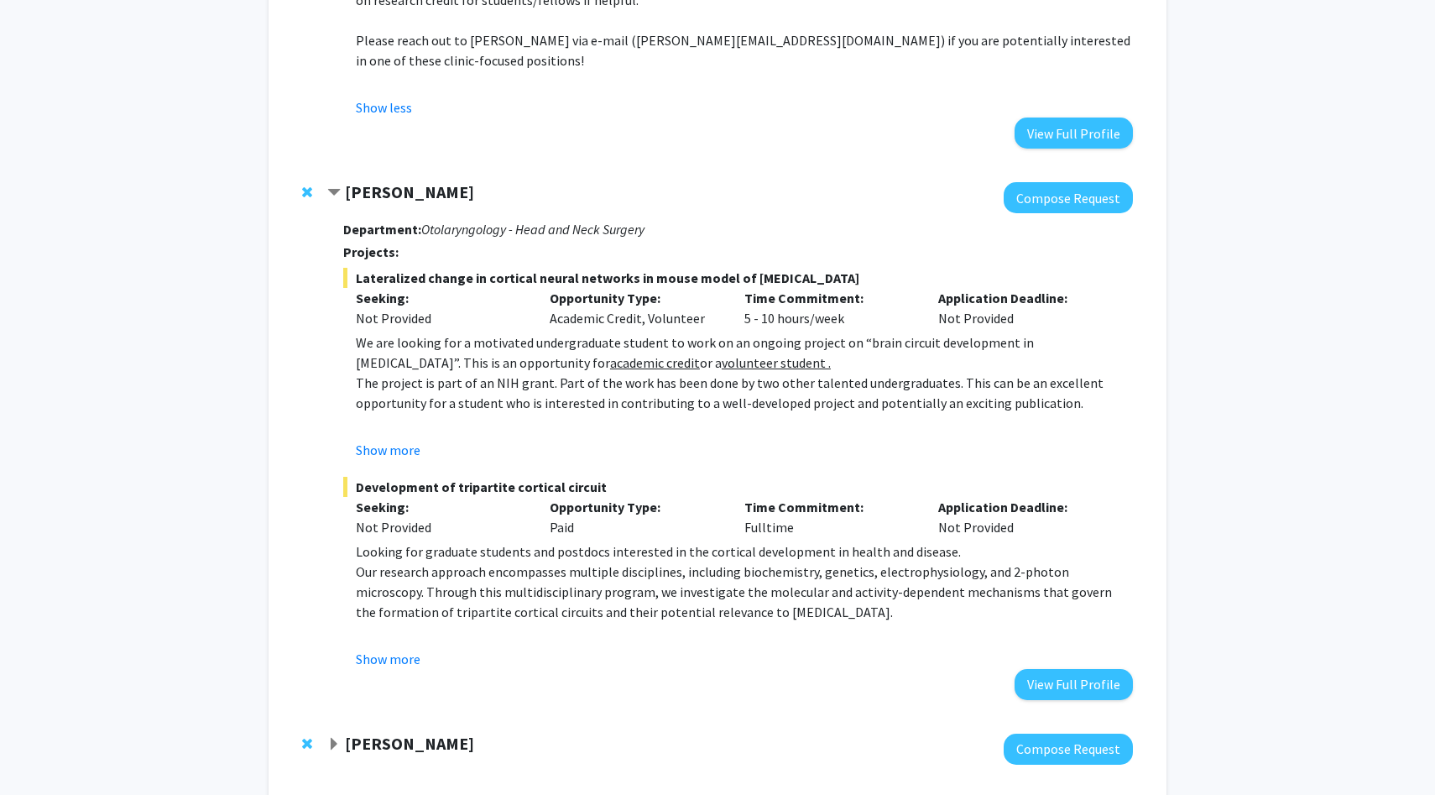
scroll to position [991, 0]
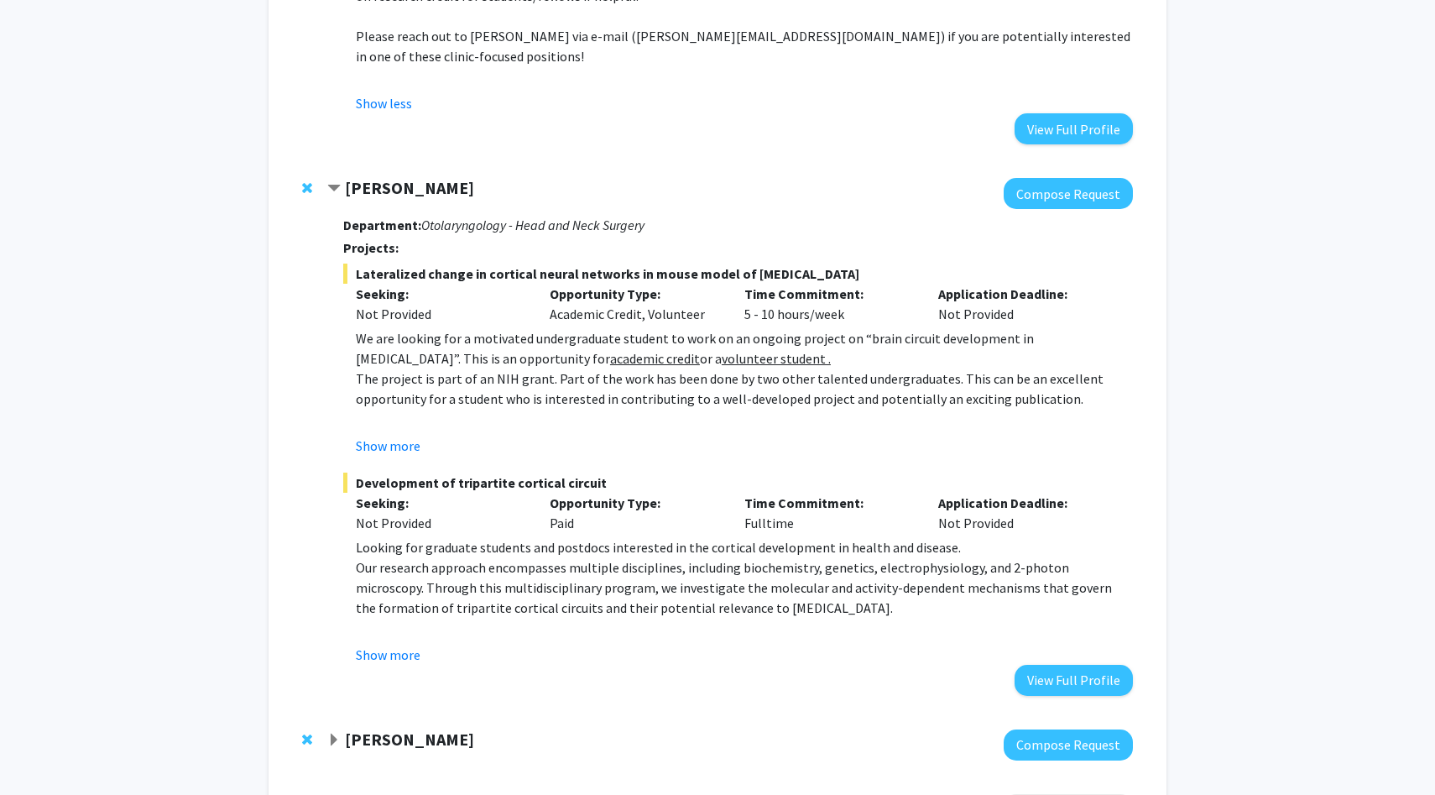
click at [341, 729] on div "[PERSON_NAME]" at bounding box center [508, 739] width 363 height 21
click at [362, 729] on strong "[PERSON_NAME]" at bounding box center [409, 739] width 129 height 21
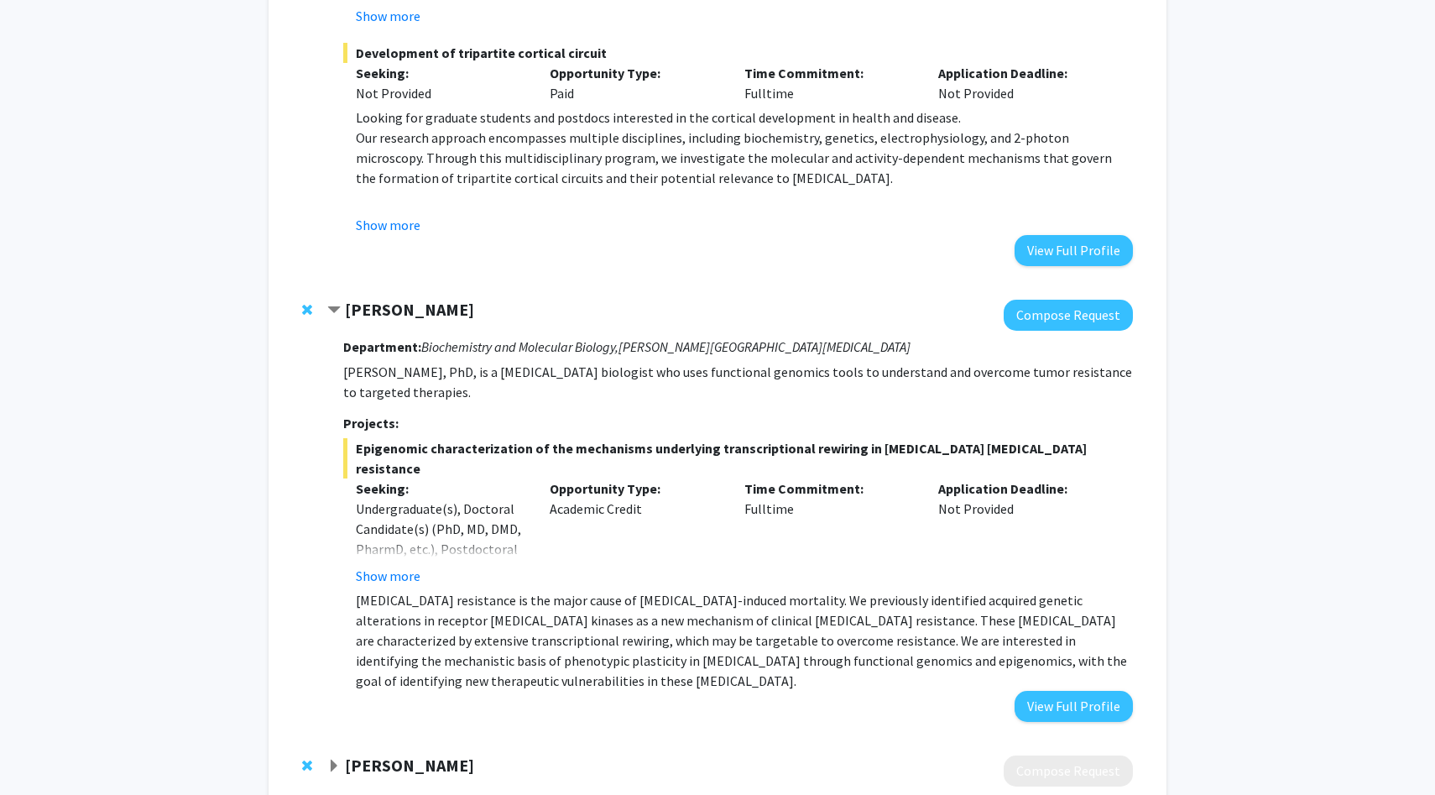
scroll to position [1425, 0]
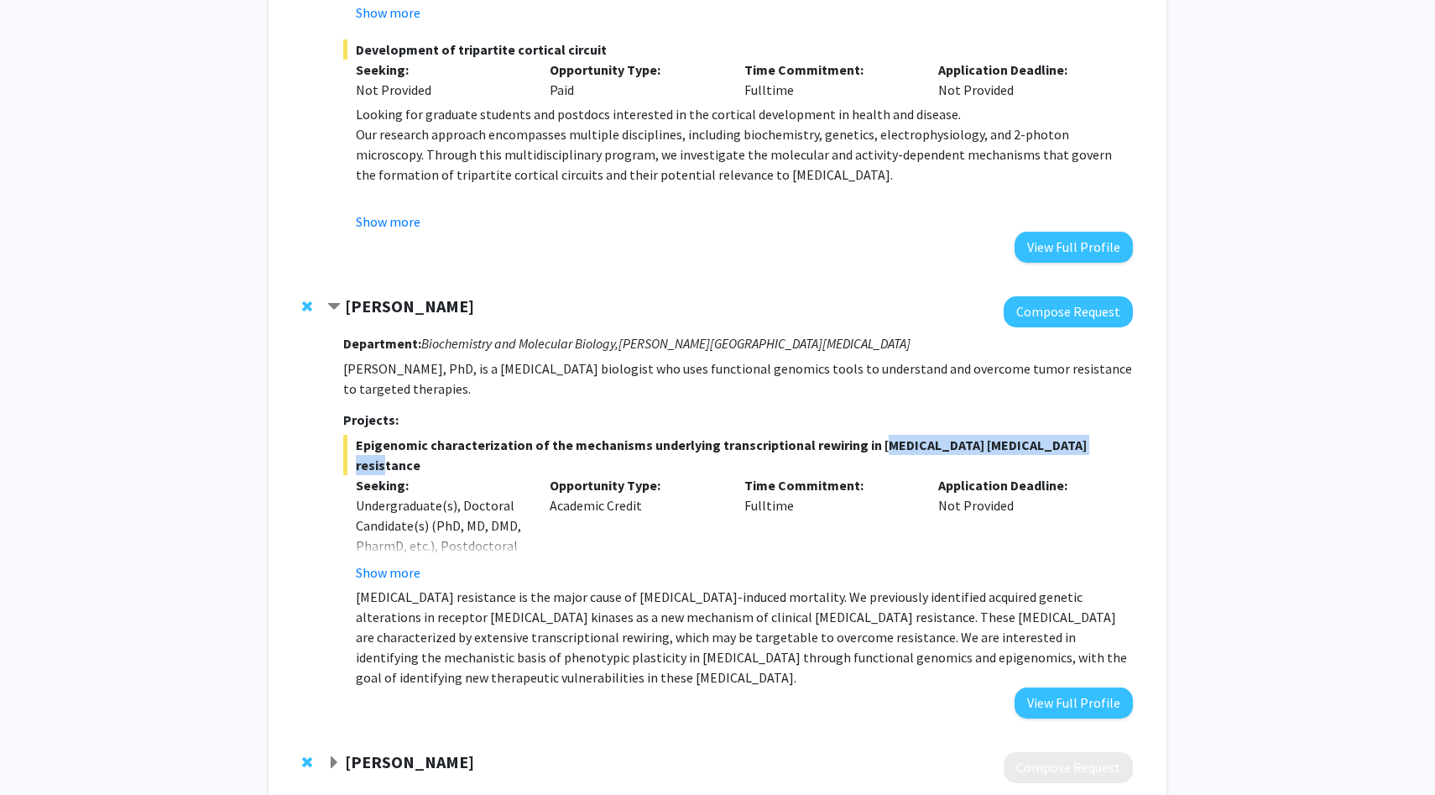
drag, startPoint x: 866, startPoint y: 406, endPoint x: 1071, endPoint y: 408, distance: 204.8
click at [1071, 435] on span "Epigenomic characterization of the mechanisms underlying transcriptional rewiri…" at bounding box center [738, 455] width 790 height 40
copy span "[MEDICAL_DATA] [MEDICAL_DATA] resistance"
drag, startPoint x: 356, startPoint y: 403, endPoint x: 1022, endPoint y: 436, distance: 667.3
click at [1022, 436] on div "Epigenomic characterization of the mechanisms underlying transcriptional rewiri…" at bounding box center [738, 561] width 790 height 253
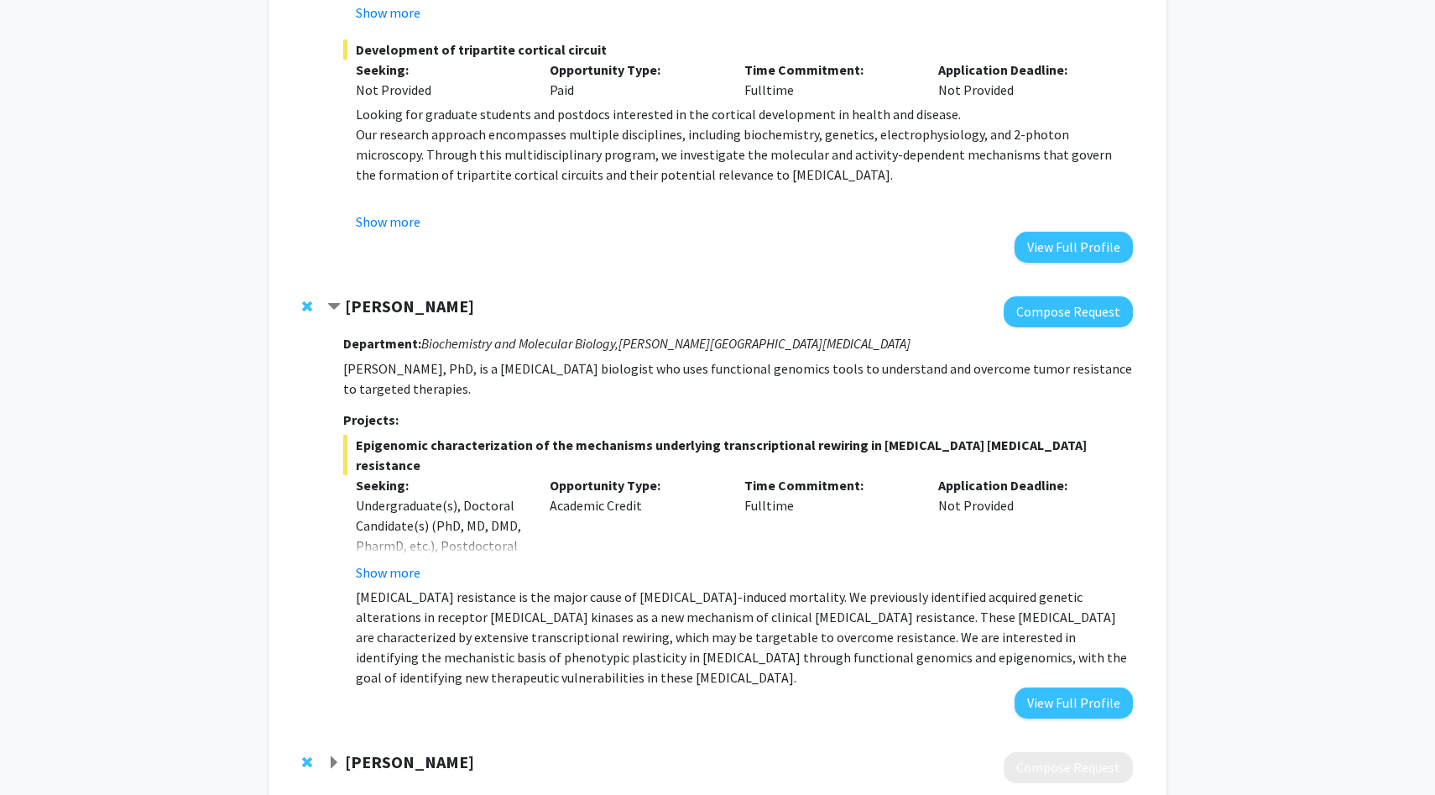
click at [361, 435] on span "Epigenomic characterization of the mechanisms underlying transcriptional rewiri…" at bounding box center [738, 455] width 790 height 40
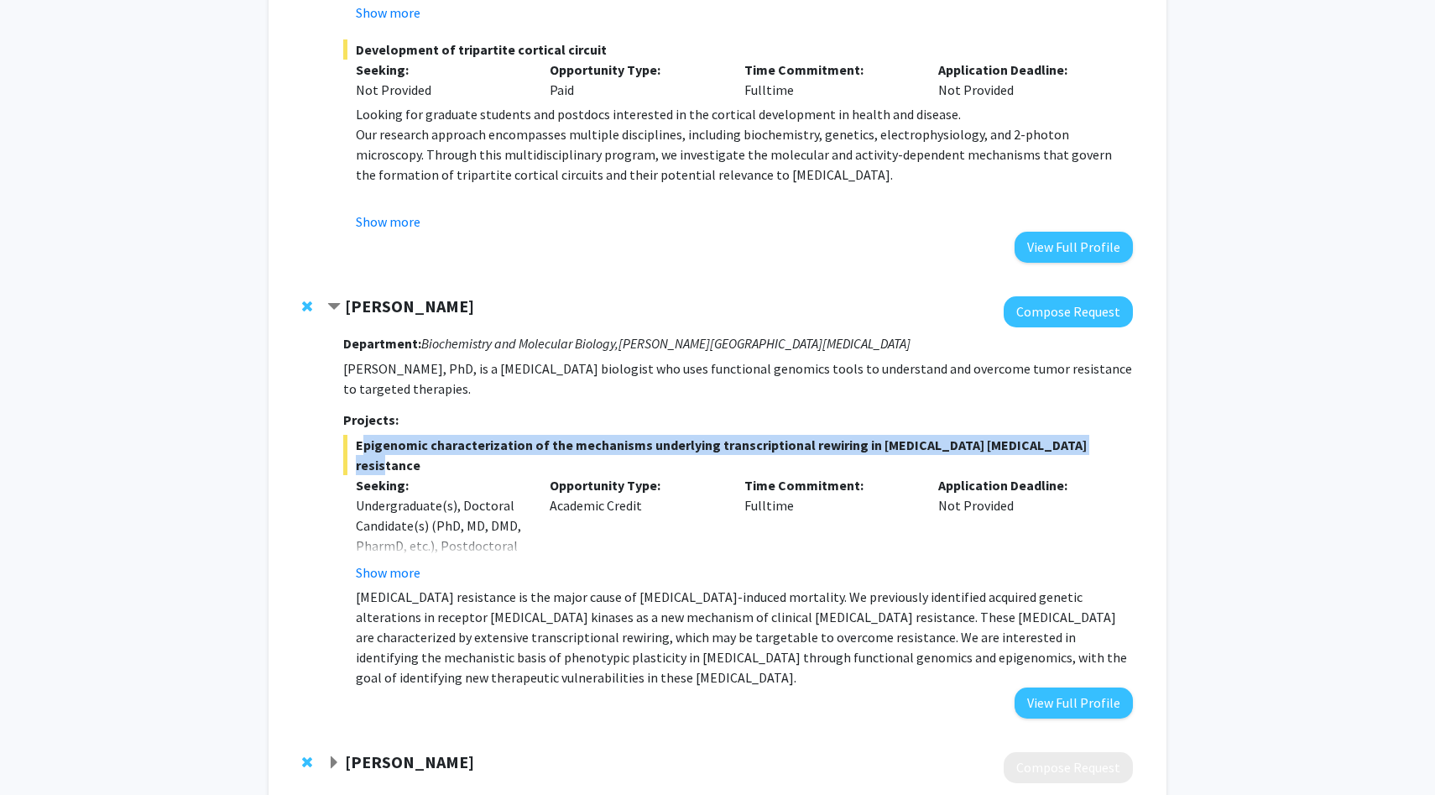
drag, startPoint x: 353, startPoint y: 404, endPoint x: 1111, endPoint y: 404, distance: 758.9
click at [1111, 435] on span "Epigenomic characterization of the mechanisms underlying transcriptional rewiri…" at bounding box center [738, 455] width 790 height 40
copy span "Epigenomic characterization of the mechanisms underlying transcriptional rewiri…"
click at [383, 562] on button "Show more" at bounding box center [388, 572] width 65 height 20
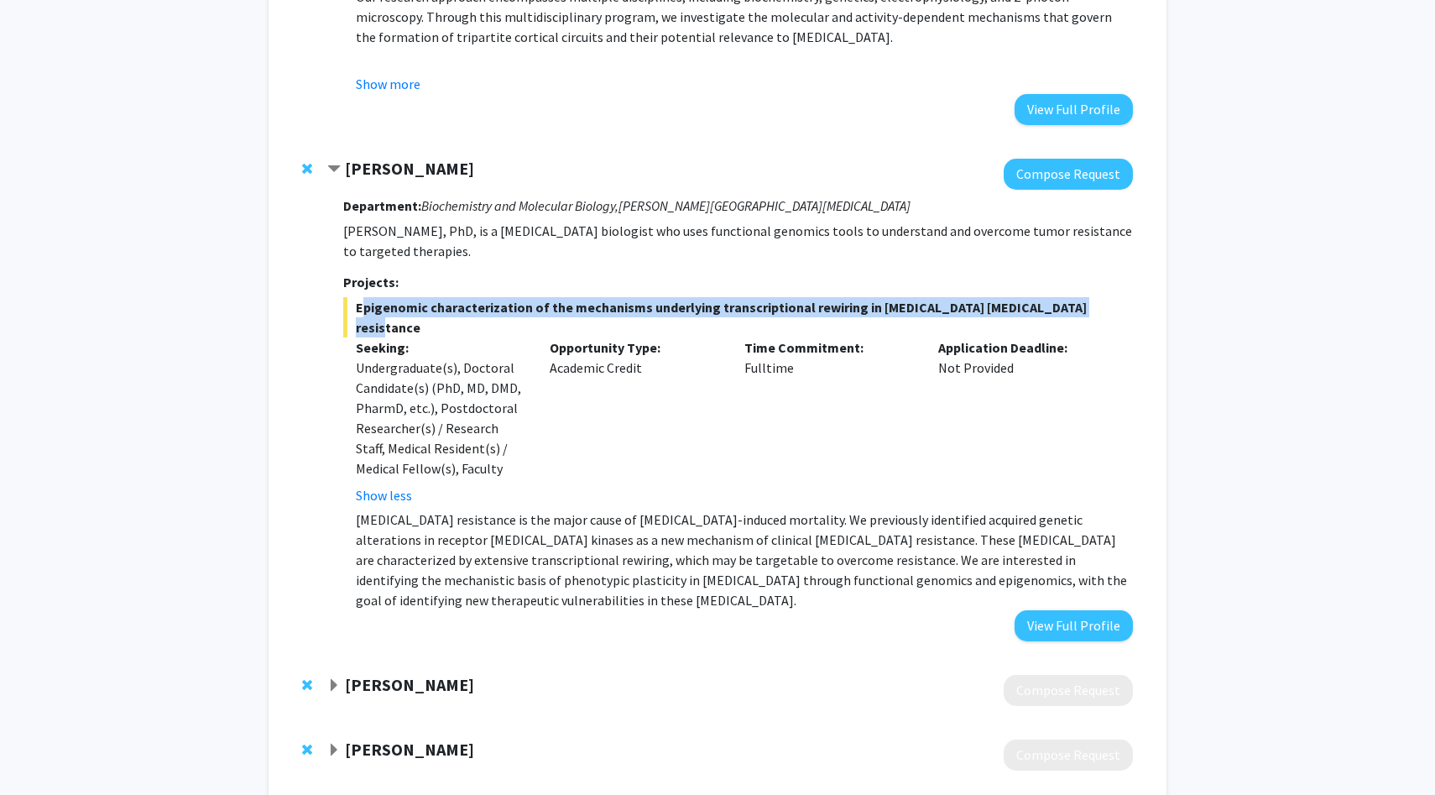
scroll to position [1563, 0]
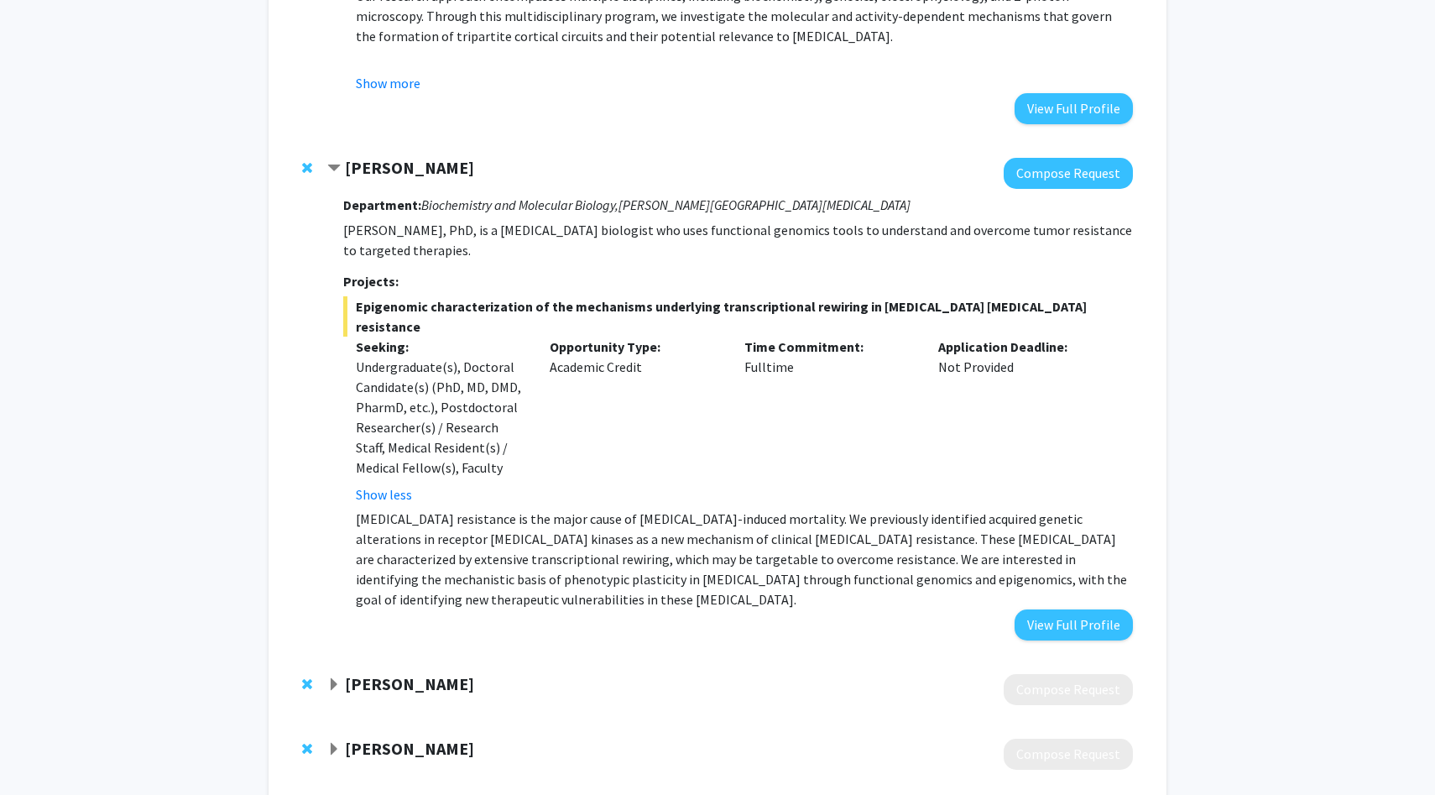
click at [576, 722] on div "[PERSON_NAME] Compose Request" at bounding box center [717, 754] width 865 height 65
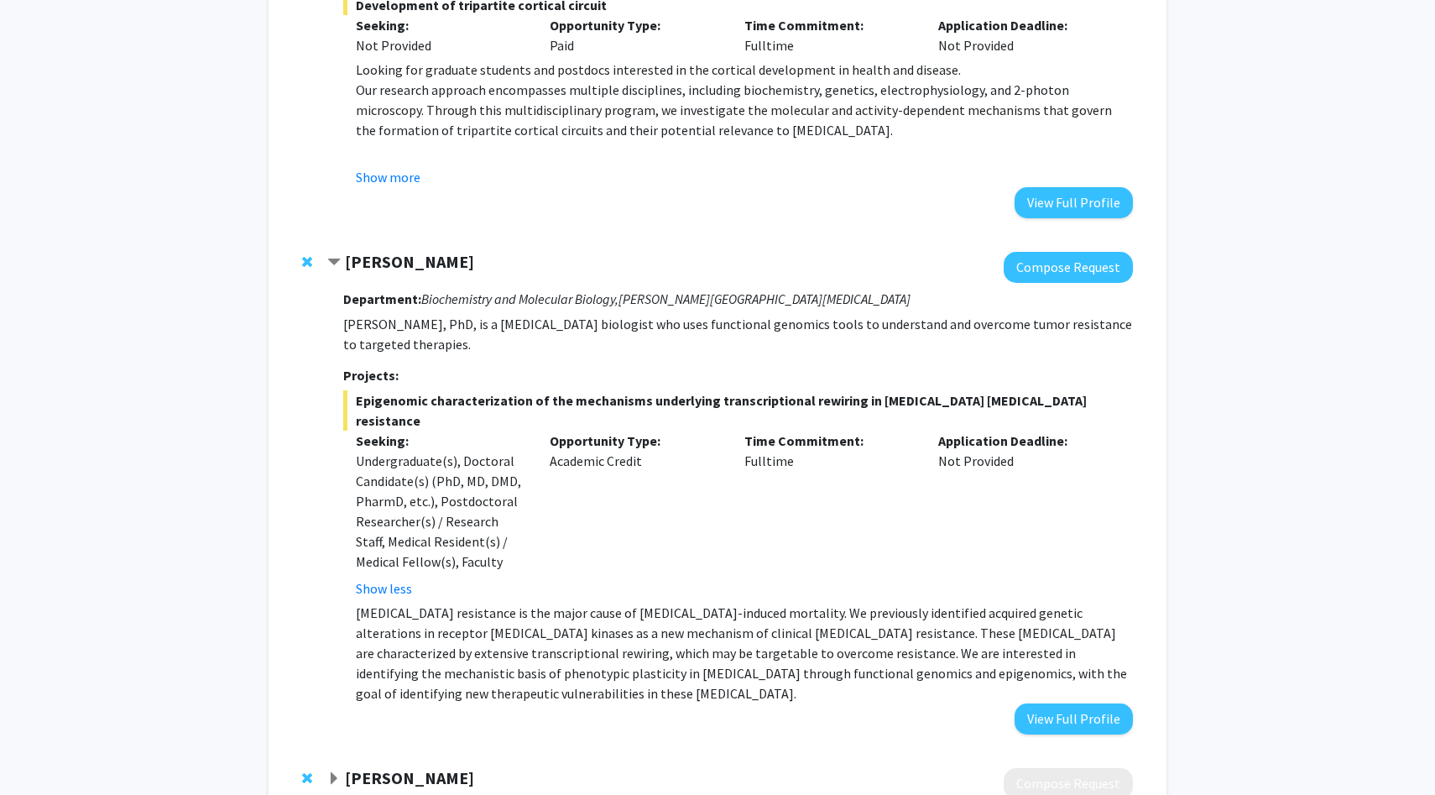
scroll to position [1446, 0]
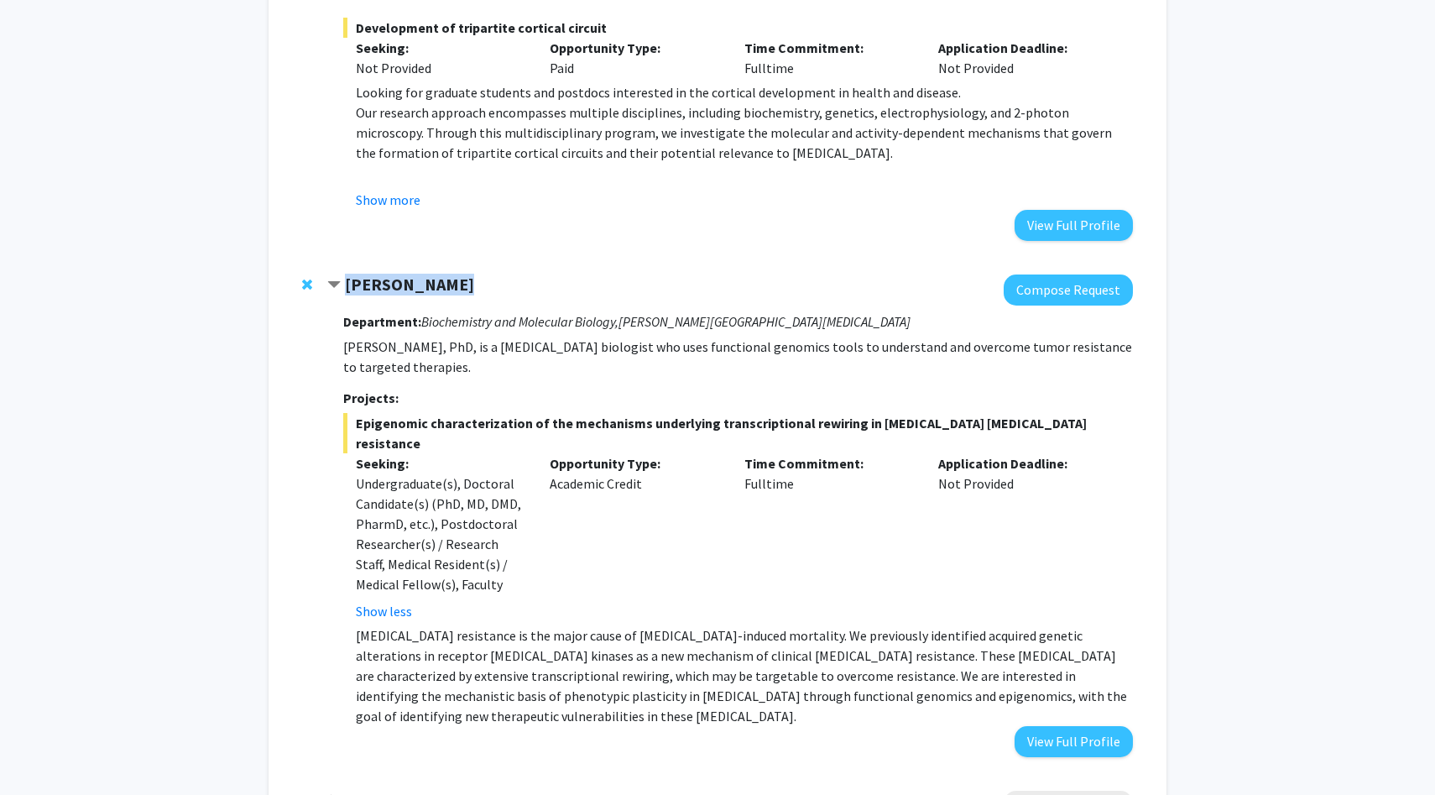
drag, startPoint x: 459, startPoint y: 243, endPoint x: 338, endPoint y: 239, distance: 121.0
click at [338, 274] on div "[PERSON_NAME]" at bounding box center [508, 284] width 363 height 21
copy div "[PERSON_NAME]"
